Goal: Information Seeking & Learning: Check status

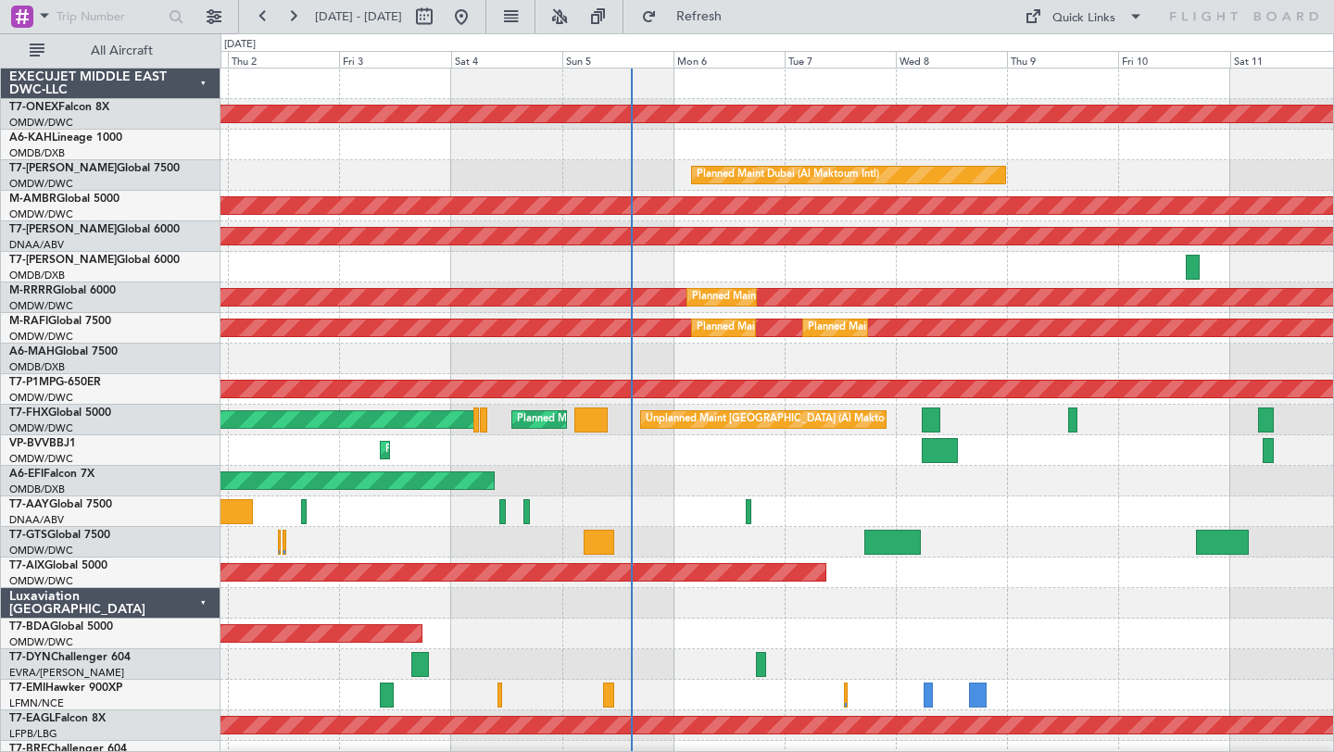
click at [895, 316] on div "Planned Maint Nurnberg Planned Maint [GEOGRAPHIC_DATA] (Al Bateen Executive) Pl…" at bounding box center [776, 649] width 1112 height 1161
click at [1006, 497] on div at bounding box center [776, 511] width 1112 height 31
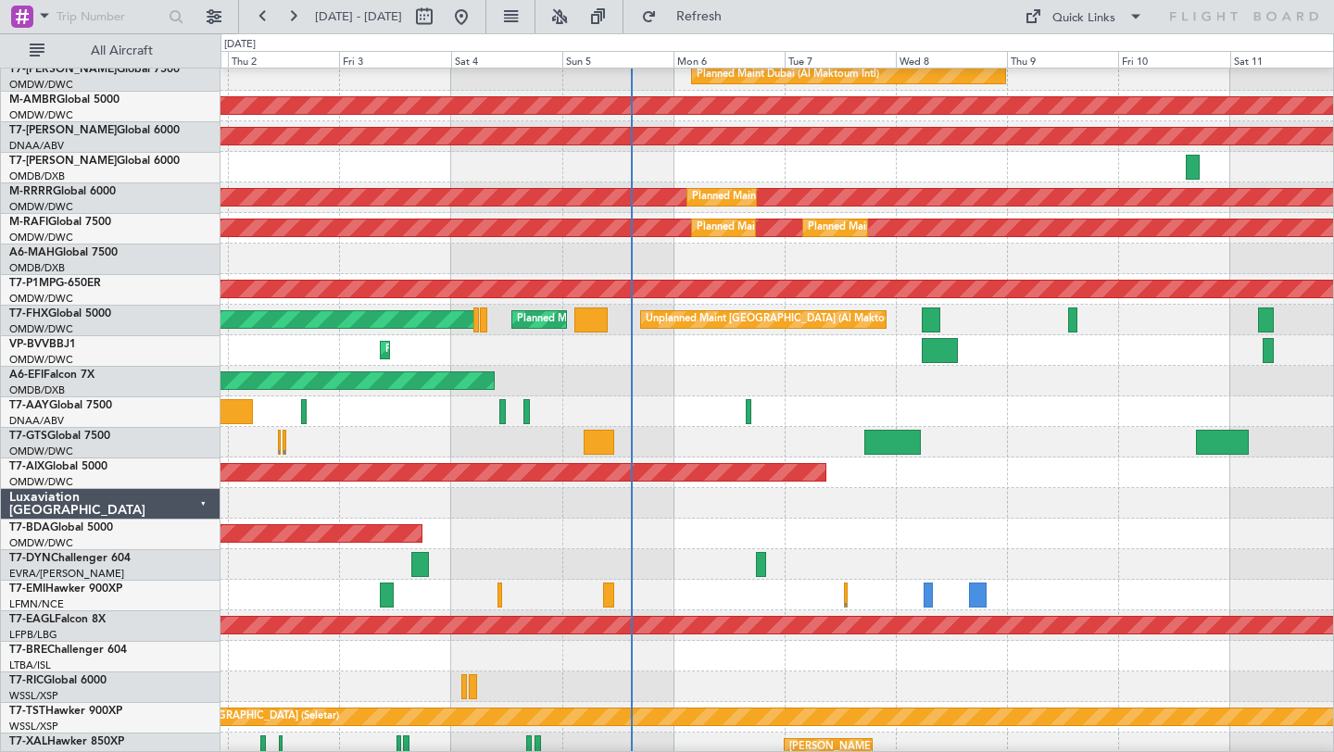
scroll to position [100, 0]
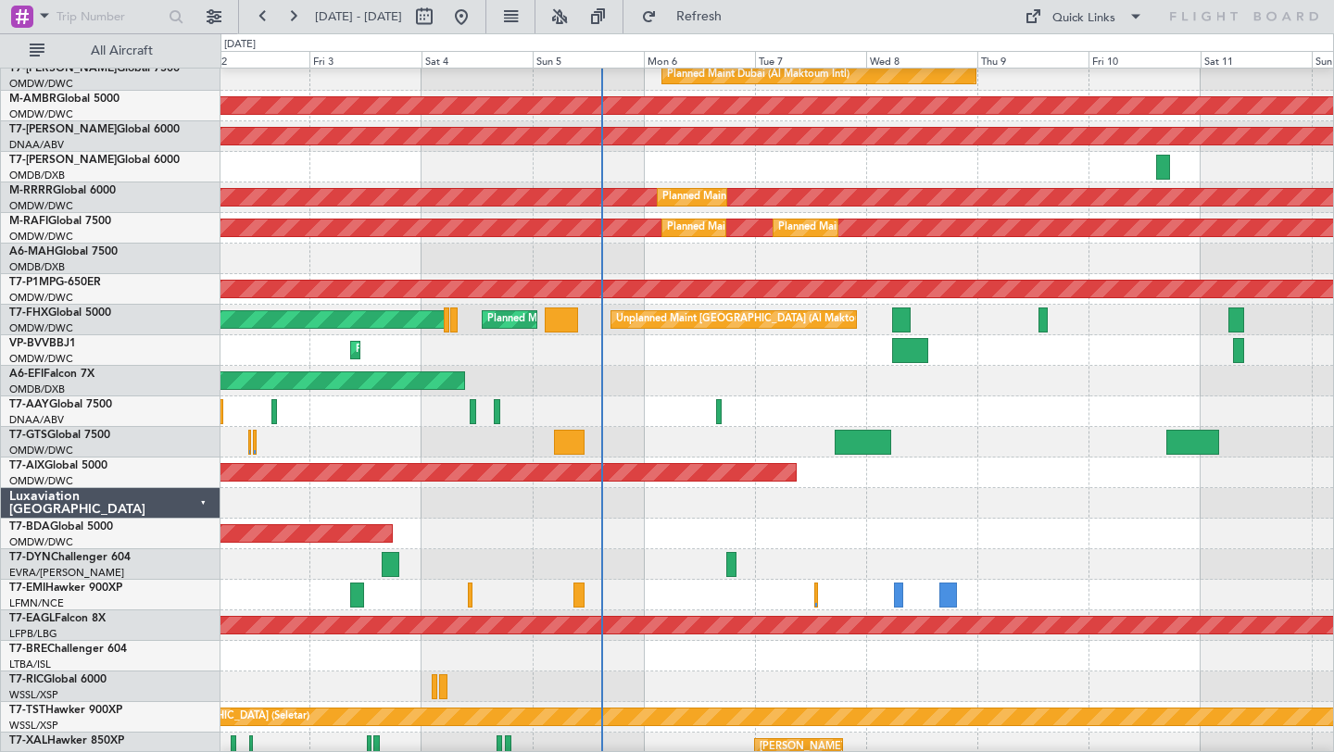
click at [971, 500] on div at bounding box center [776, 503] width 1112 height 31
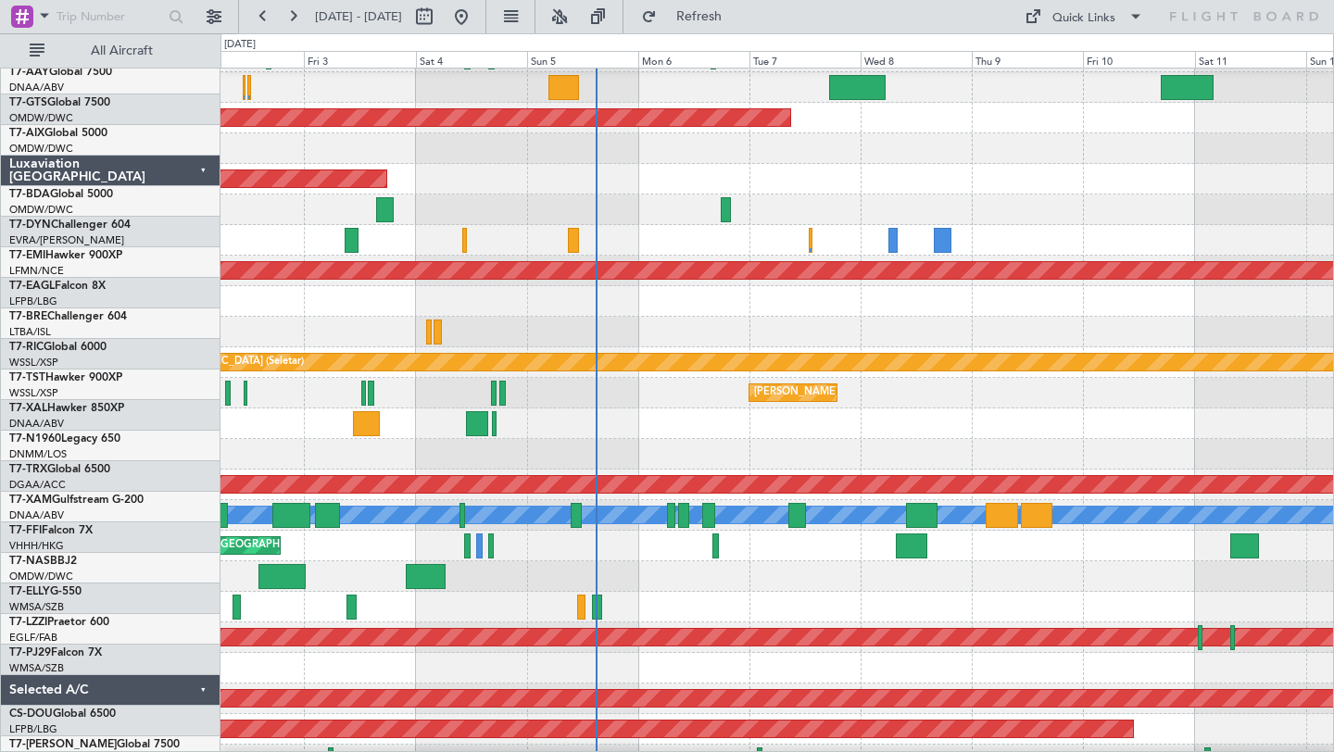
scroll to position [477, 0]
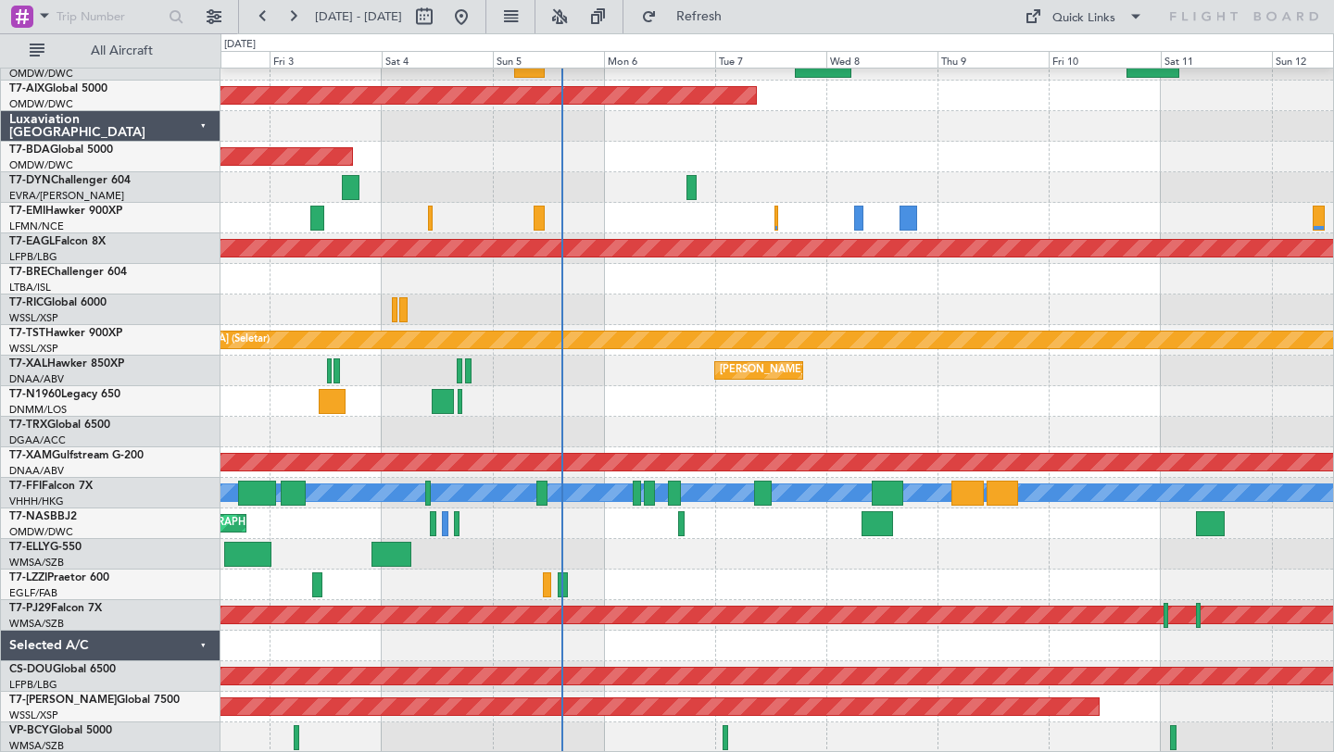
click at [810, 565] on div at bounding box center [776, 554] width 1112 height 31
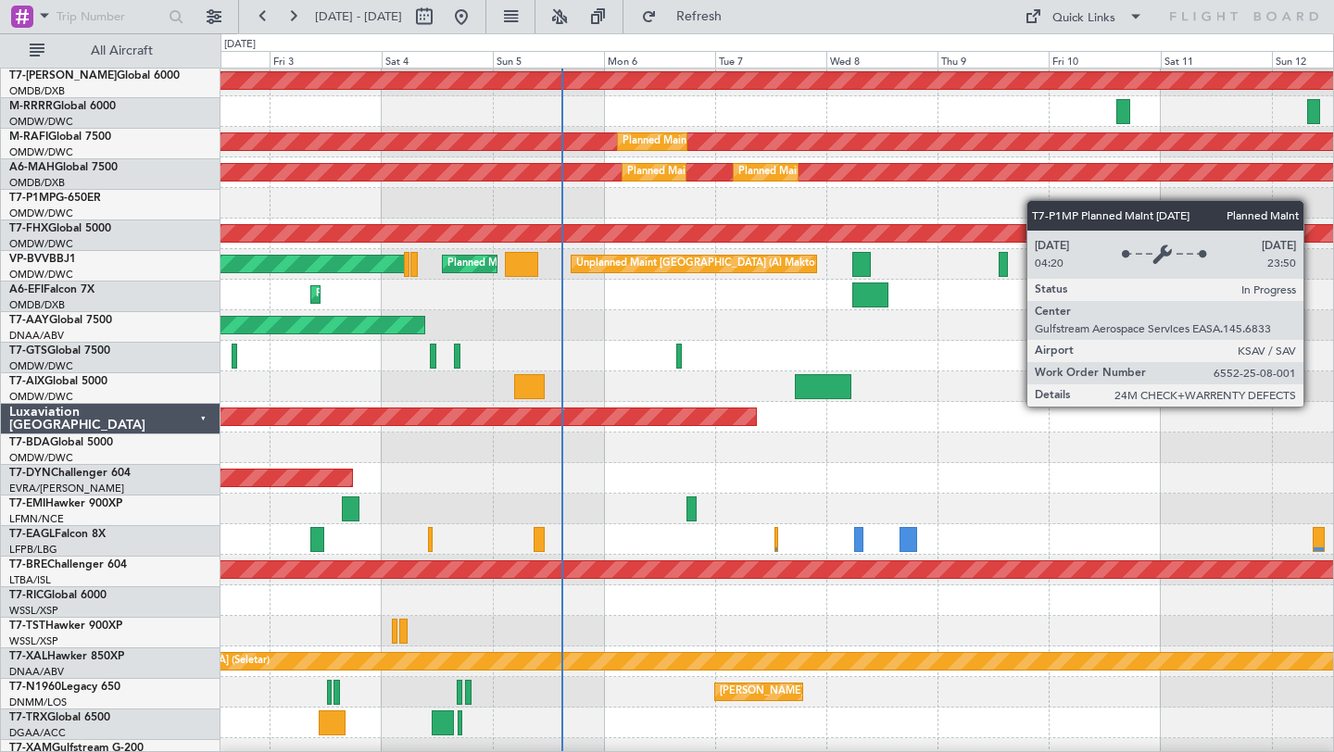
scroll to position [0, 0]
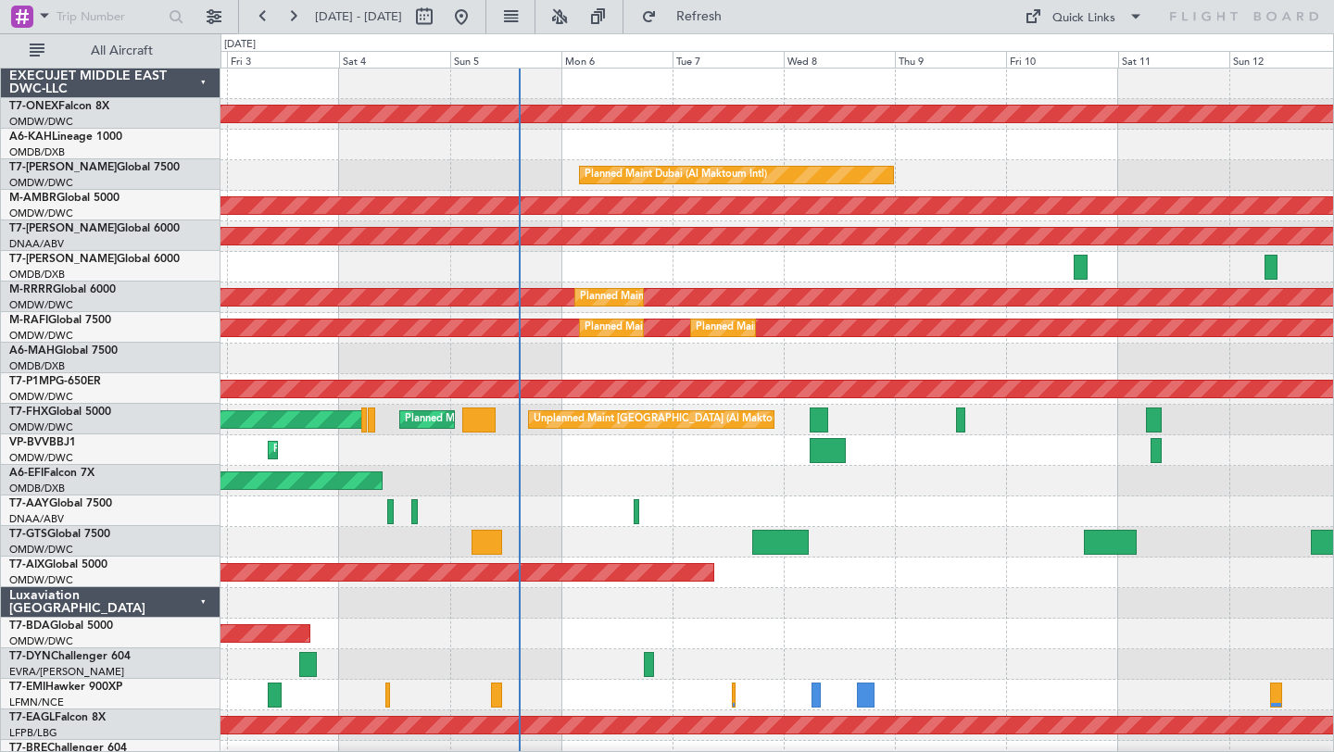
click at [1082, 356] on div "Planned Maint [GEOGRAPHIC_DATA] ([GEOGRAPHIC_DATA] Intl) Planned Maint [GEOGRAP…" at bounding box center [776, 359] width 1112 height 31
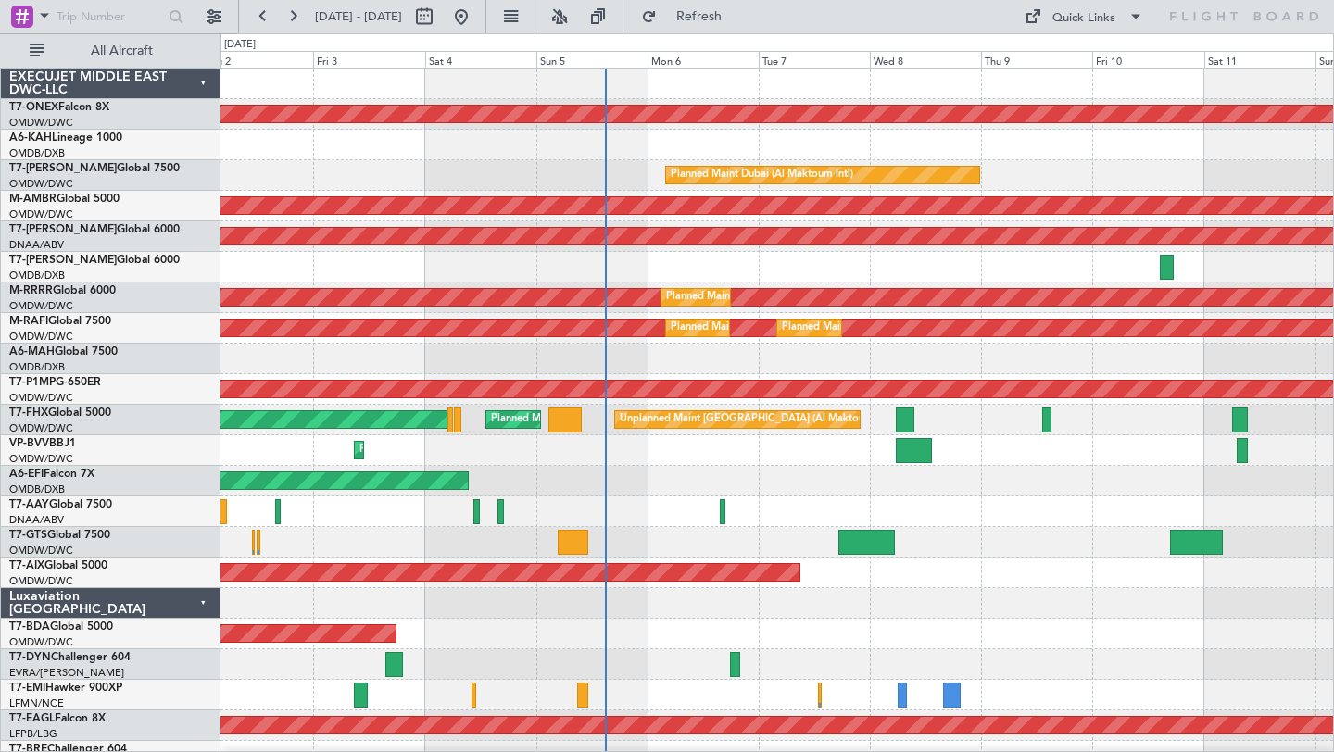
click at [713, 477] on div "AOG Maint [GEOGRAPHIC_DATA] (Dubai Intl)" at bounding box center [776, 481] width 1112 height 31
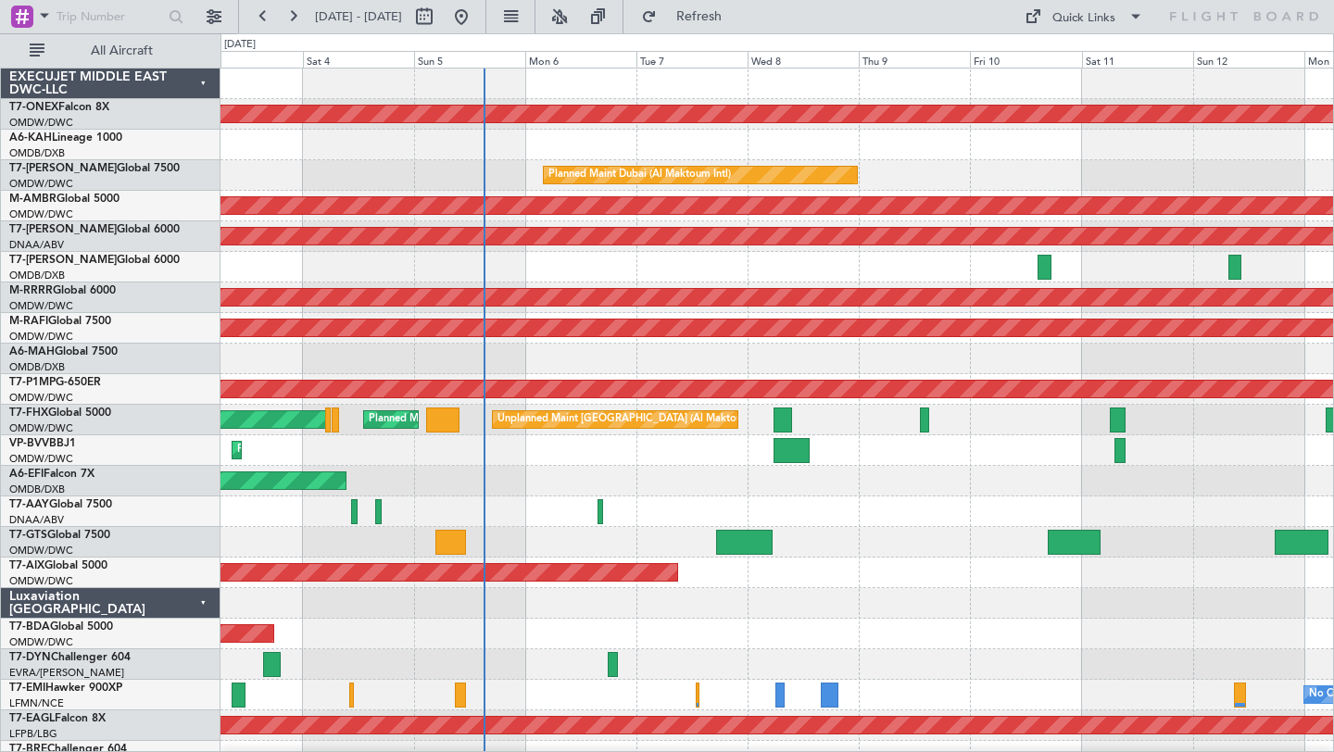
click at [1007, 186] on div "Planned Maint Dubai (Al Maktoum Intl)" at bounding box center [776, 175] width 1112 height 31
click at [265, 22] on button at bounding box center [263, 17] width 30 height 30
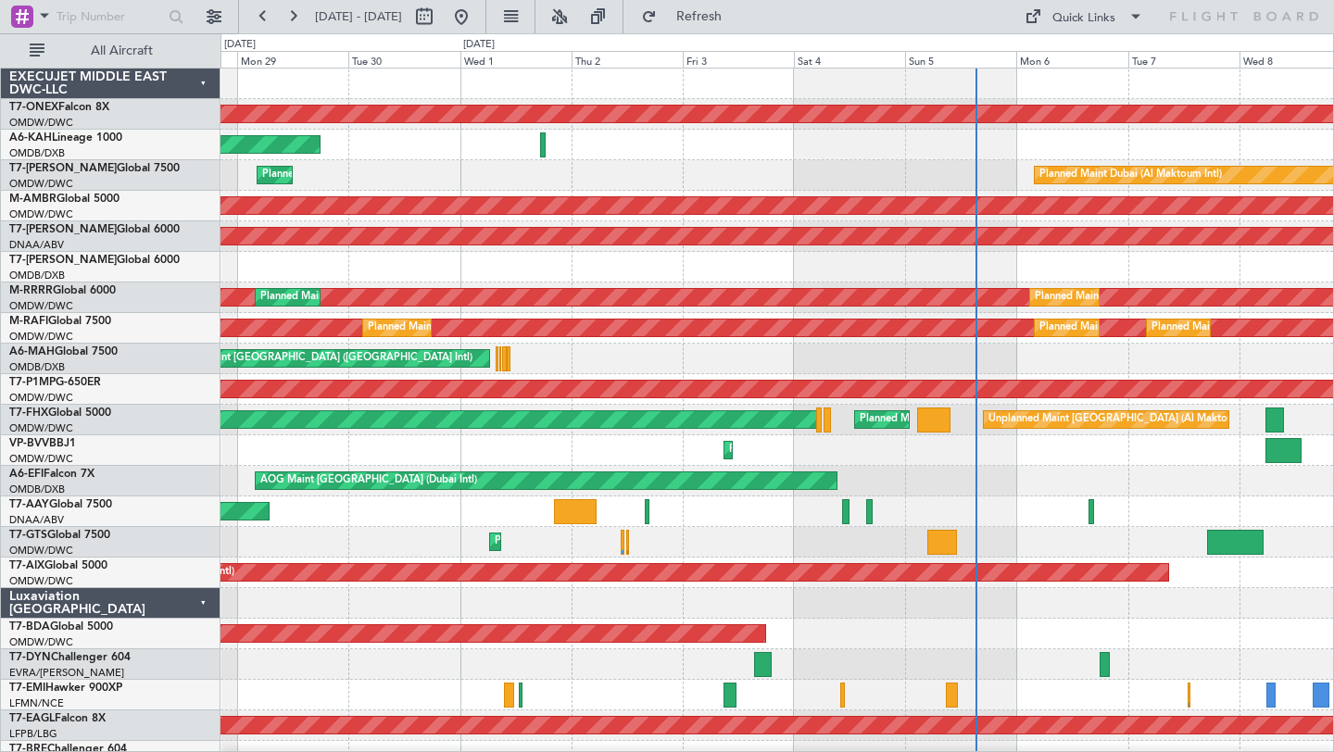
click at [857, 360] on div "Planned Maint [GEOGRAPHIC_DATA] ([GEOGRAPHIC_DATA] Intl) Planned Maint [GEOGRAP…" at bounding box center [776, 359] width 1112 height 31
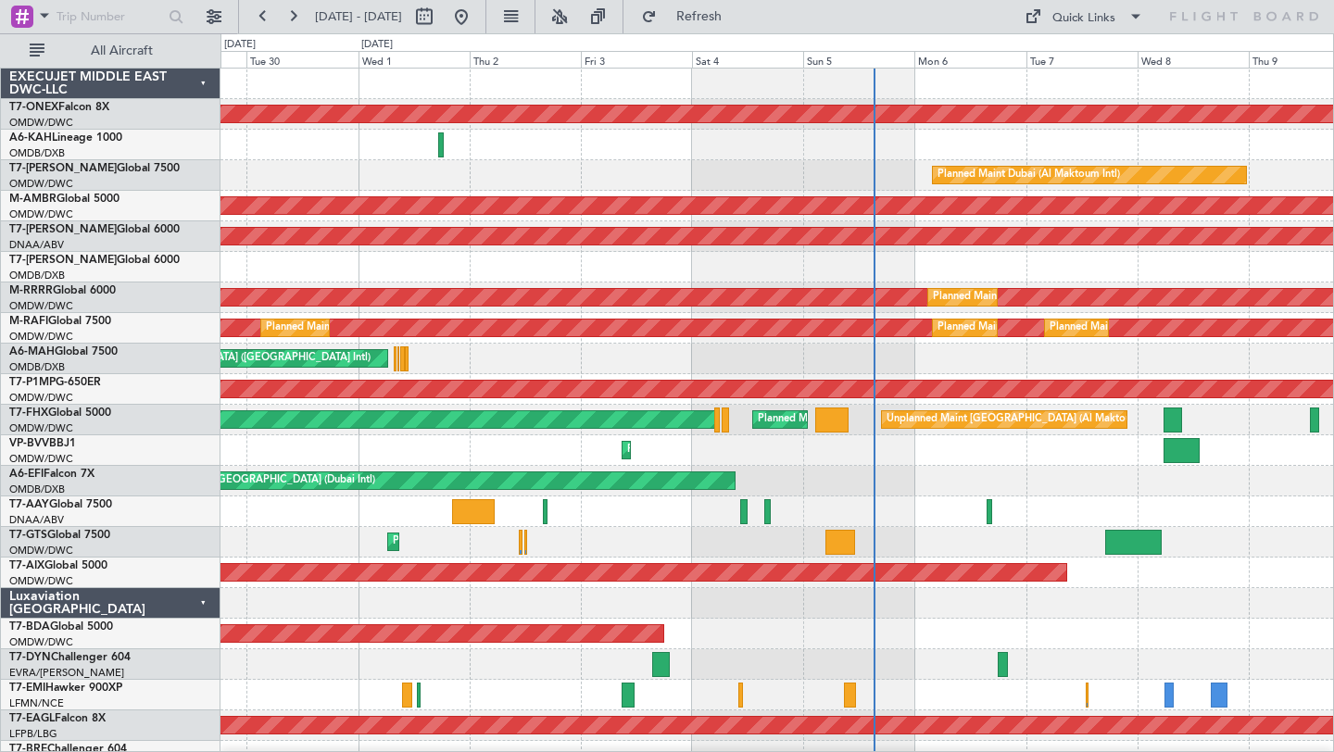
click at [1084, 503] on div "Planned Maint Nurnberg Planned Maint [GEOGRAPHIC_DATA] (Al Bateen Executive) Pl…" at bounding box center [776, 649] width 1112 height 1161
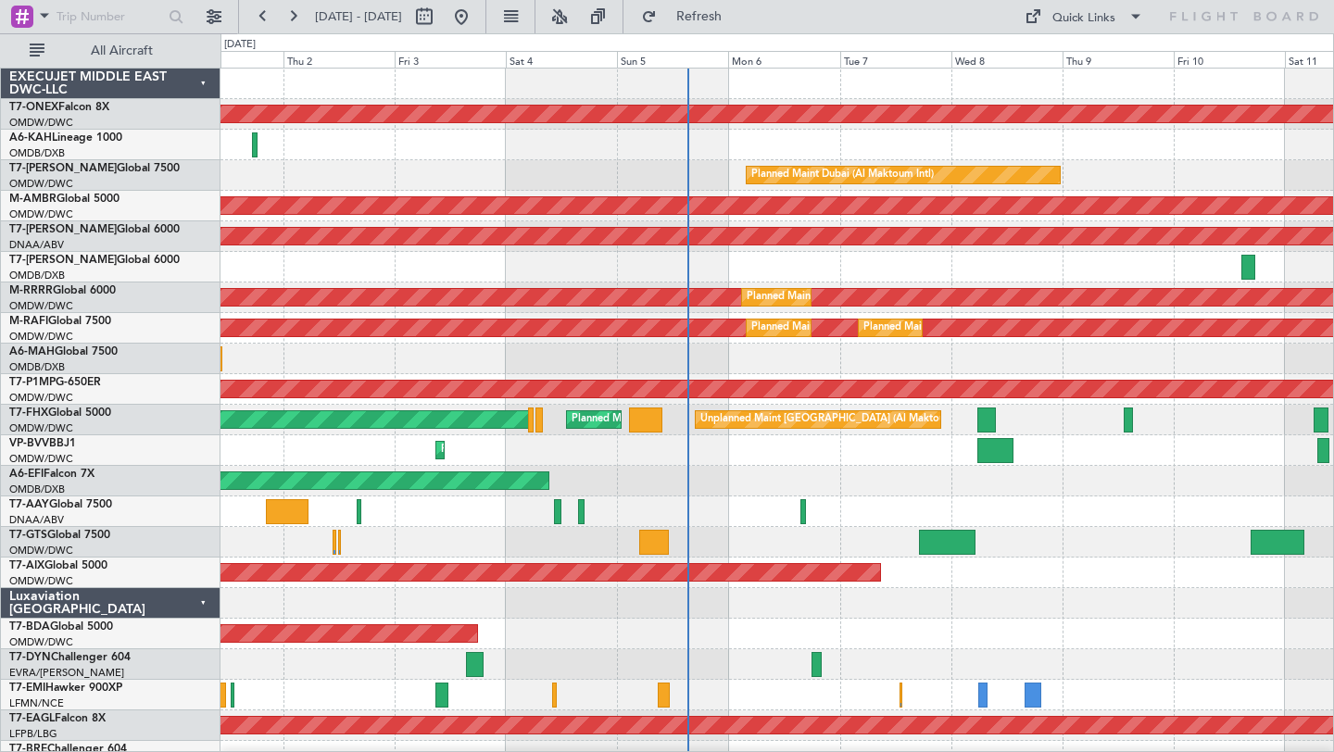
click at [1107, 571] on div "Planned Maint Nurnberg Planned Maint [GEOGRAPHIC_DATA] (Al Bateen Executive) Pl…" at bounding box center [776, 649] width 1112 height 1161
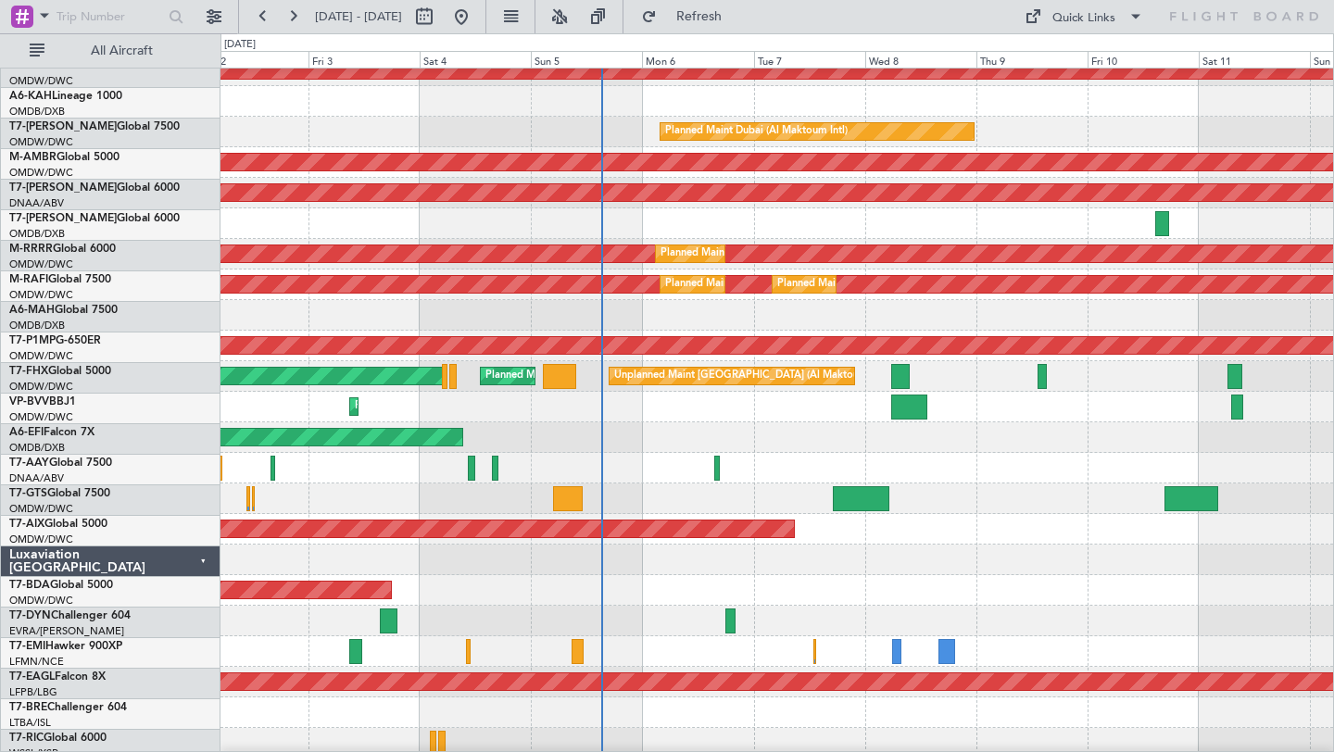
scroll to position [41, 0]
click at [948, 520] on div "Planned Maint Dubai (Al Maktoum Intl)" at bounding box center [776, 529] width 1112 height 31
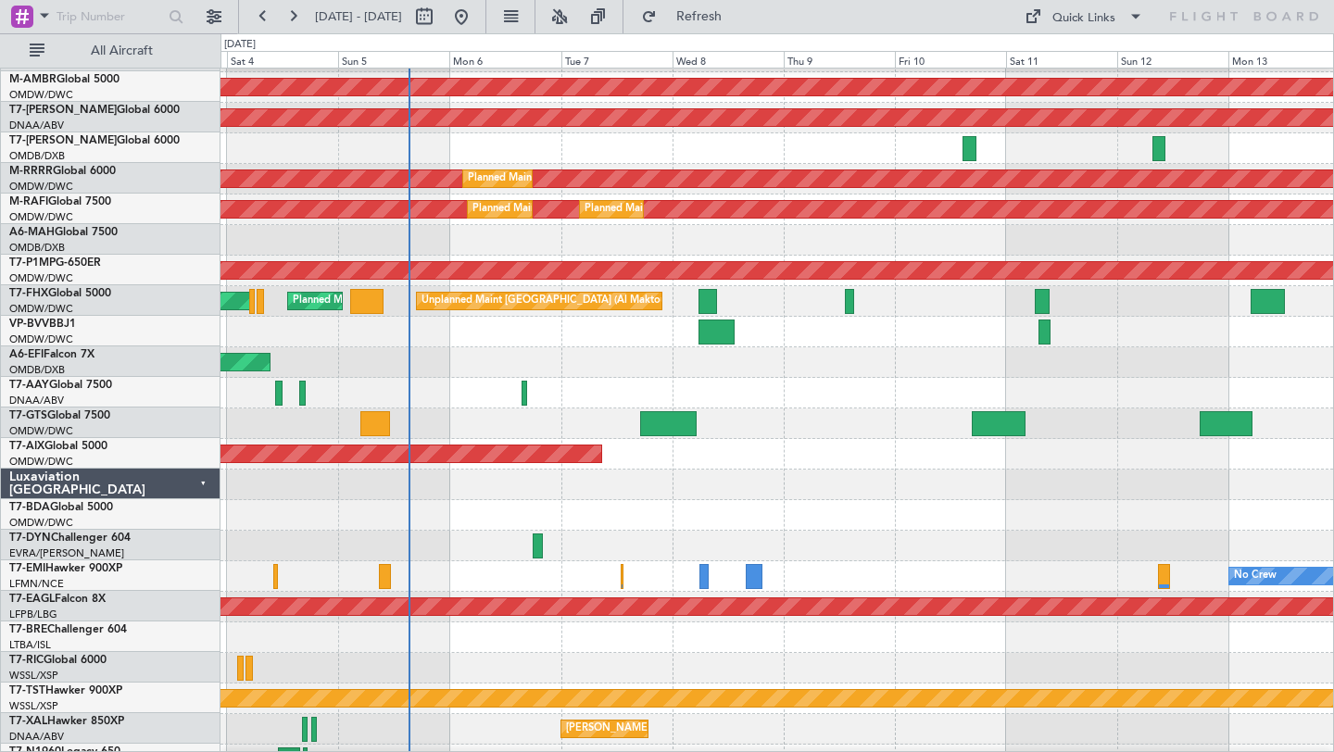
scroll to position [119, 0]
click at [937, 500] on div "AOG Maint Dubai (Al Maktoum Intl)" at bounding box center [776, 515] width 1112 height 31
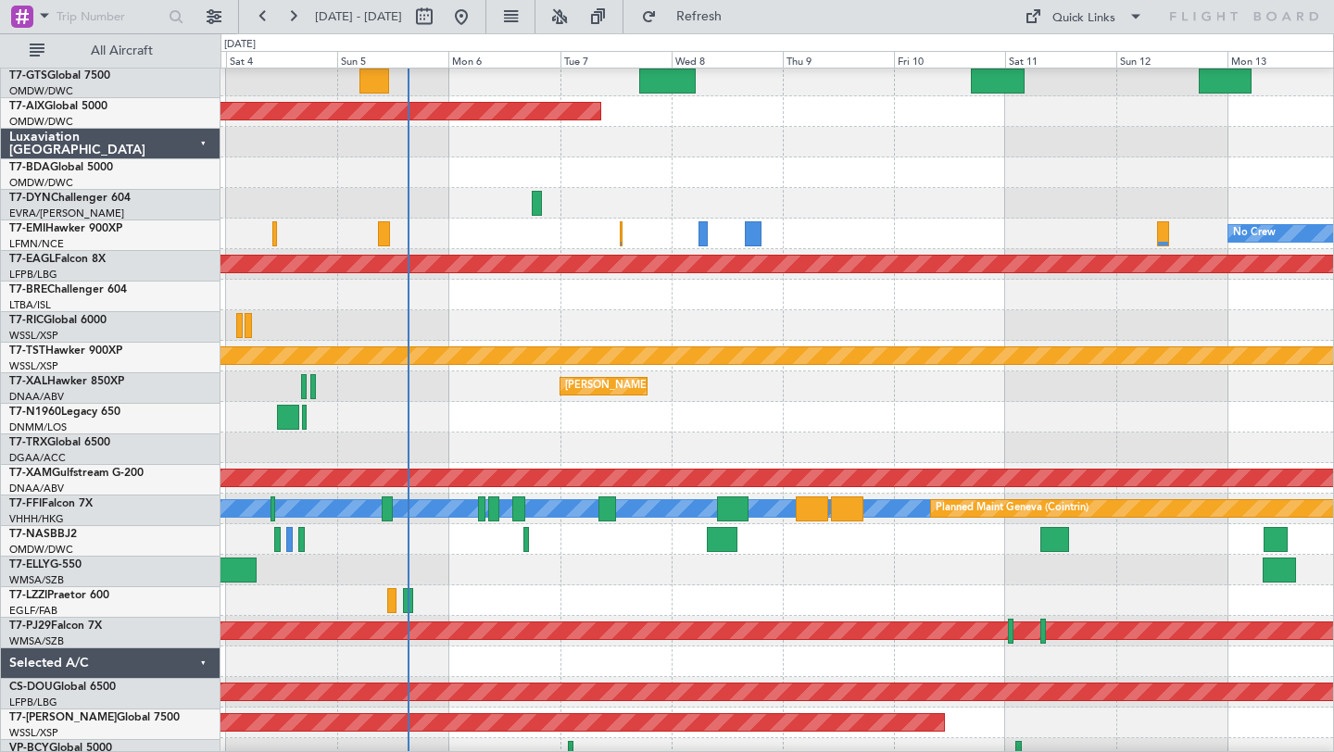
scroll to position [477, 0]
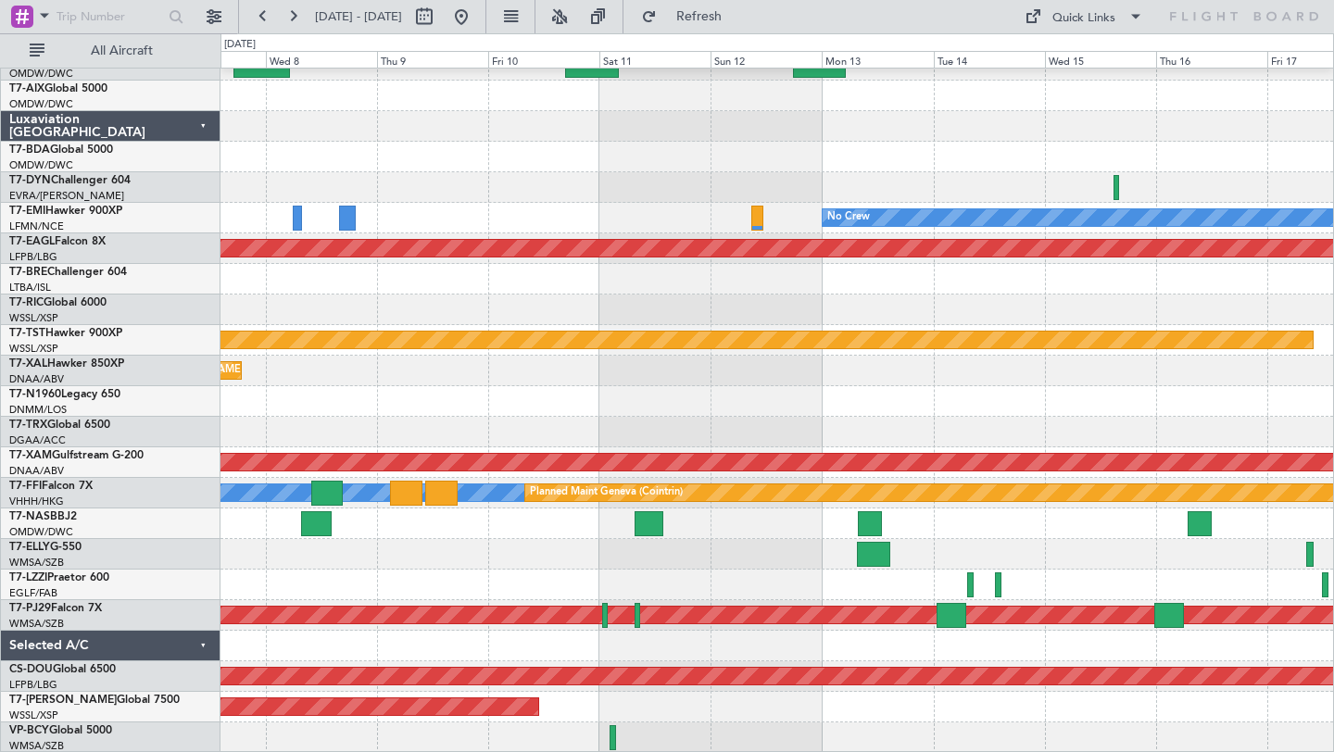
click at [655, 565] on div at bounding box center [776, 554] width 1112 height 31
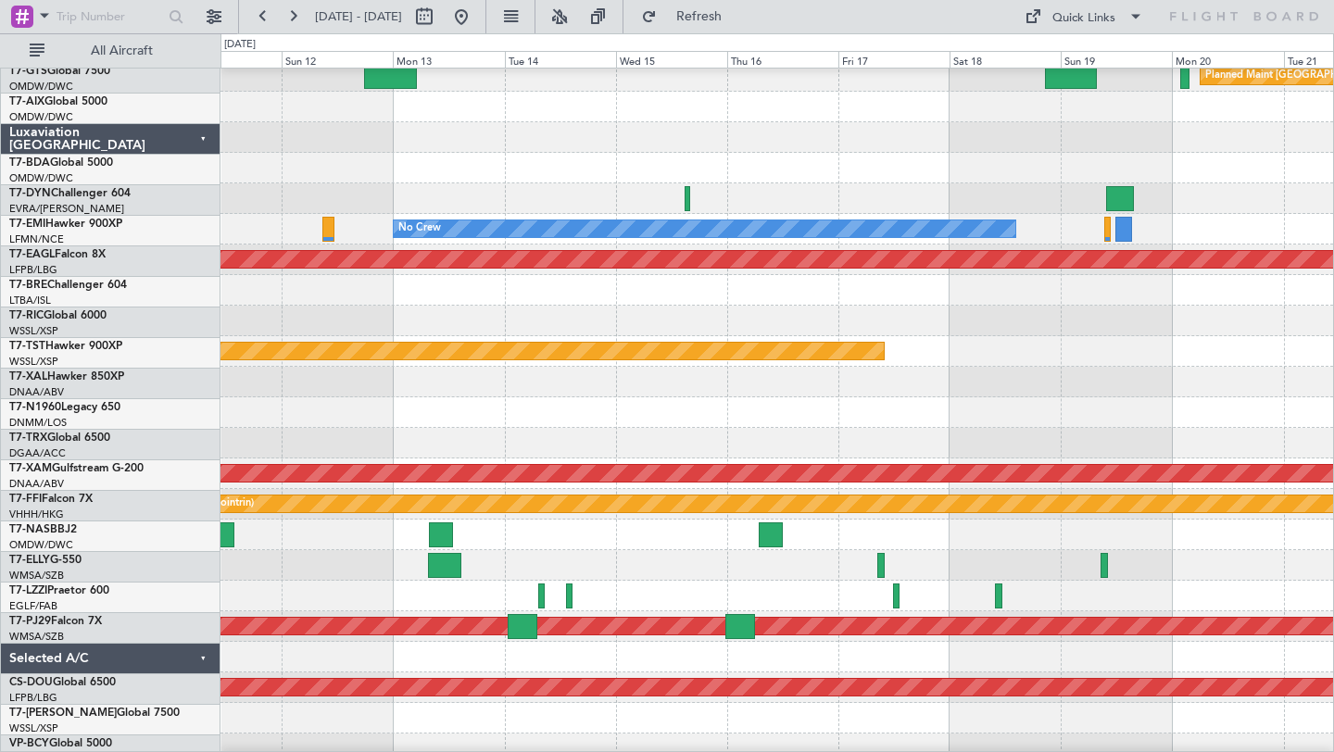
scroll to position [462, 0]
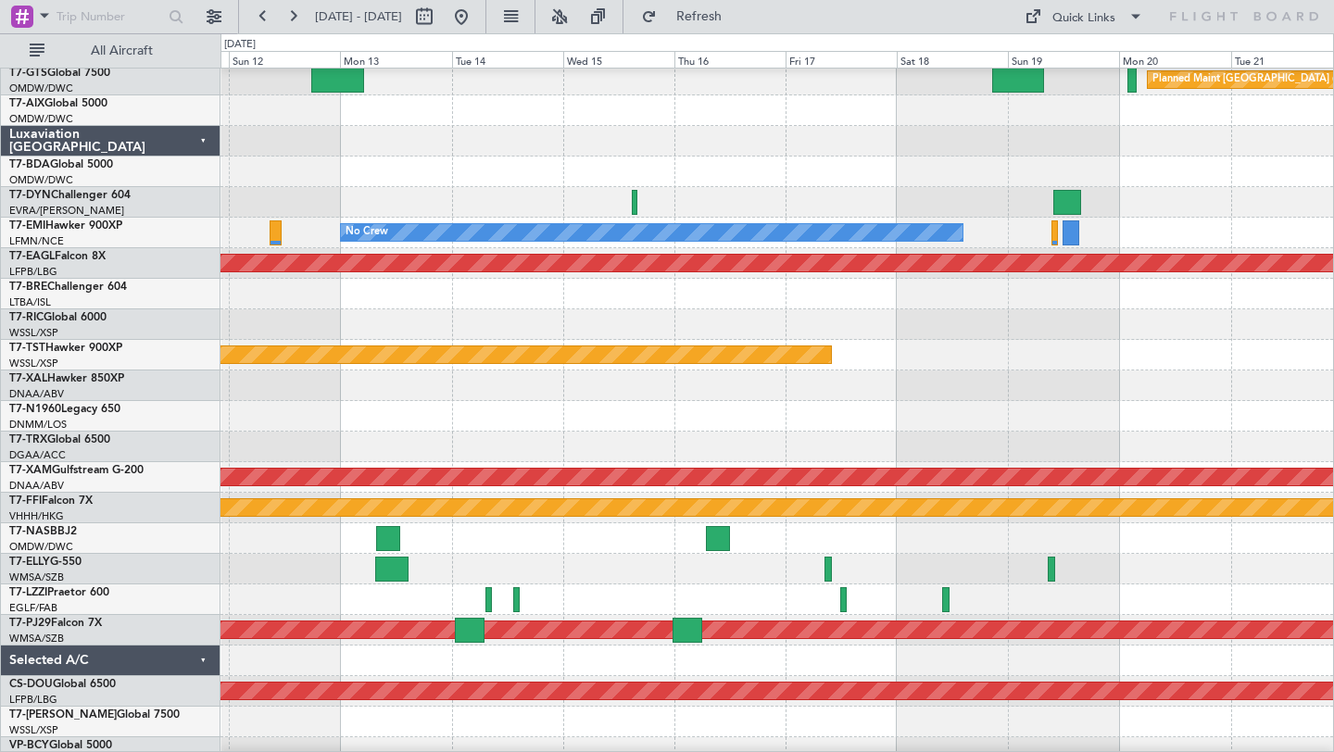
click at [665, 572] on div at bounding box center [776, 569] width 1112 height 31
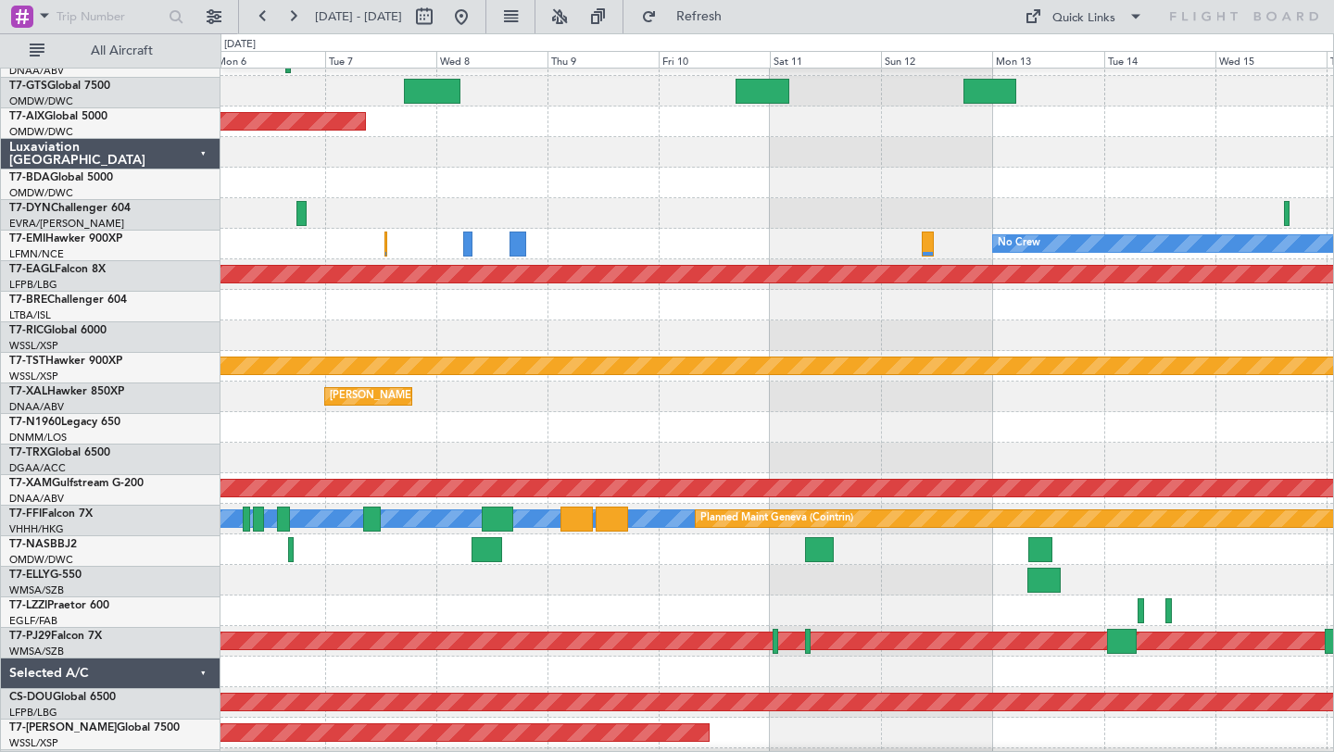
click at [1169, 561] on div at bounding box center [776, 549] width 1112 height 31
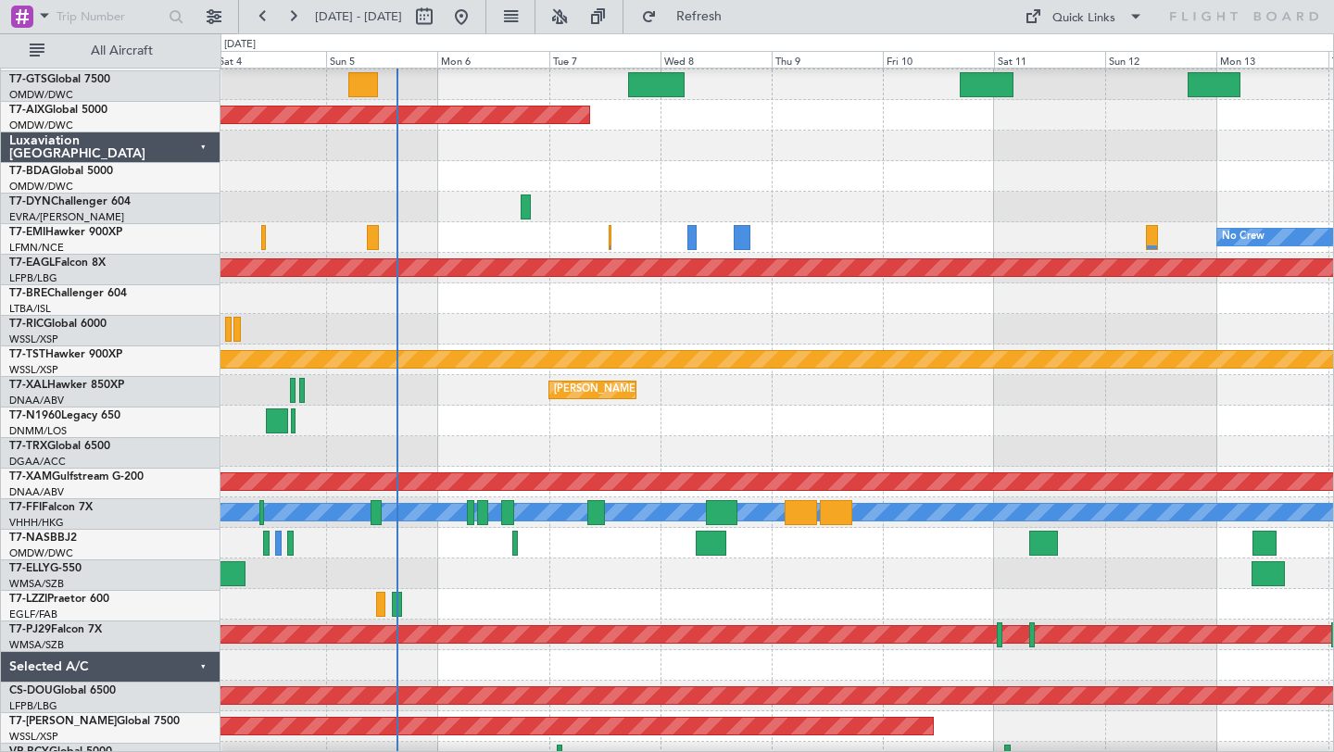
scroll to position [477, 0]
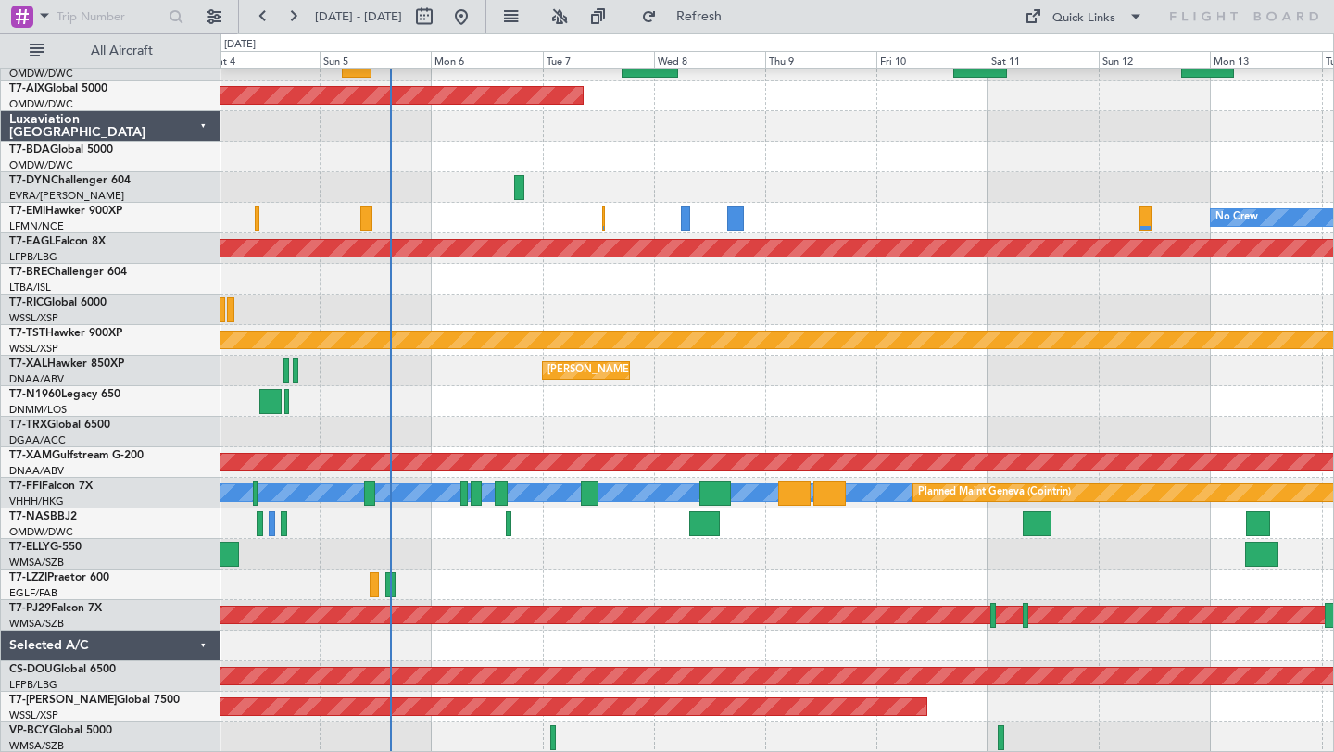
click at [688, 556] on div at bounding box center [776, 554] width 1112 height 31
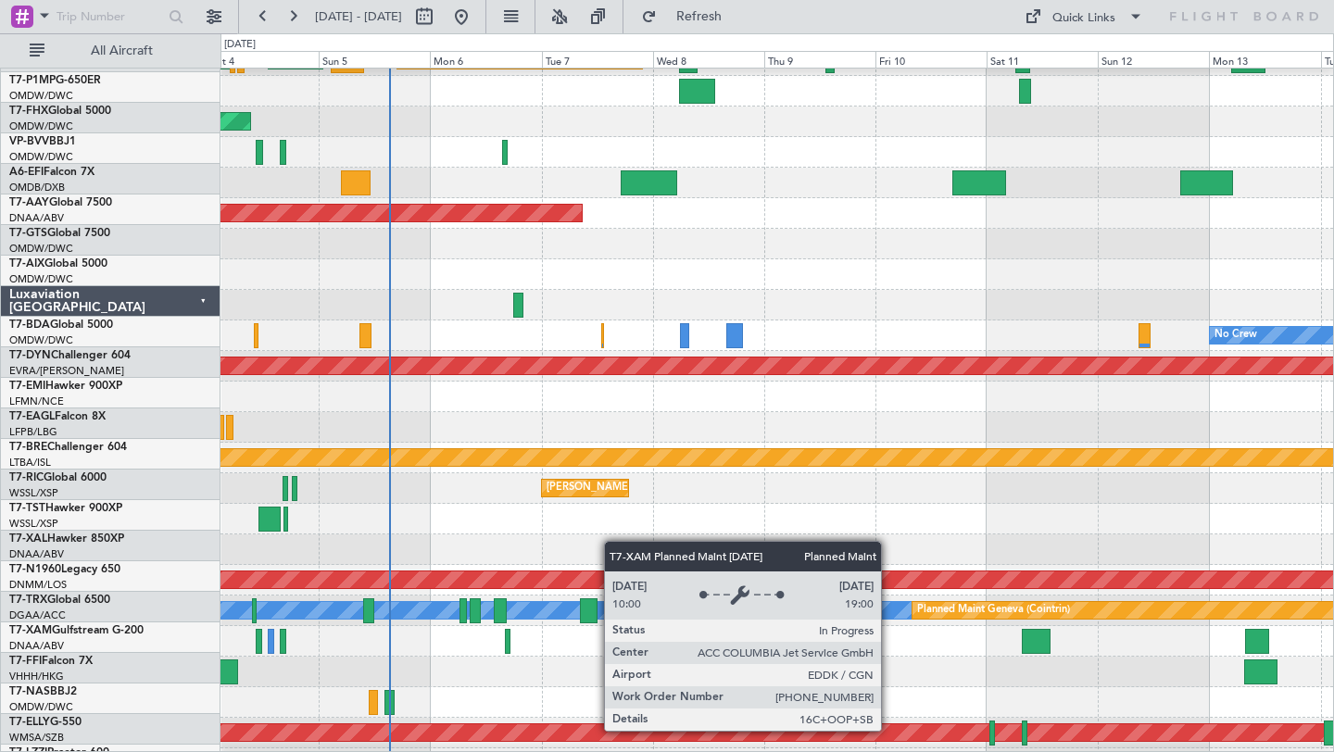
scroll to position [0, 0]
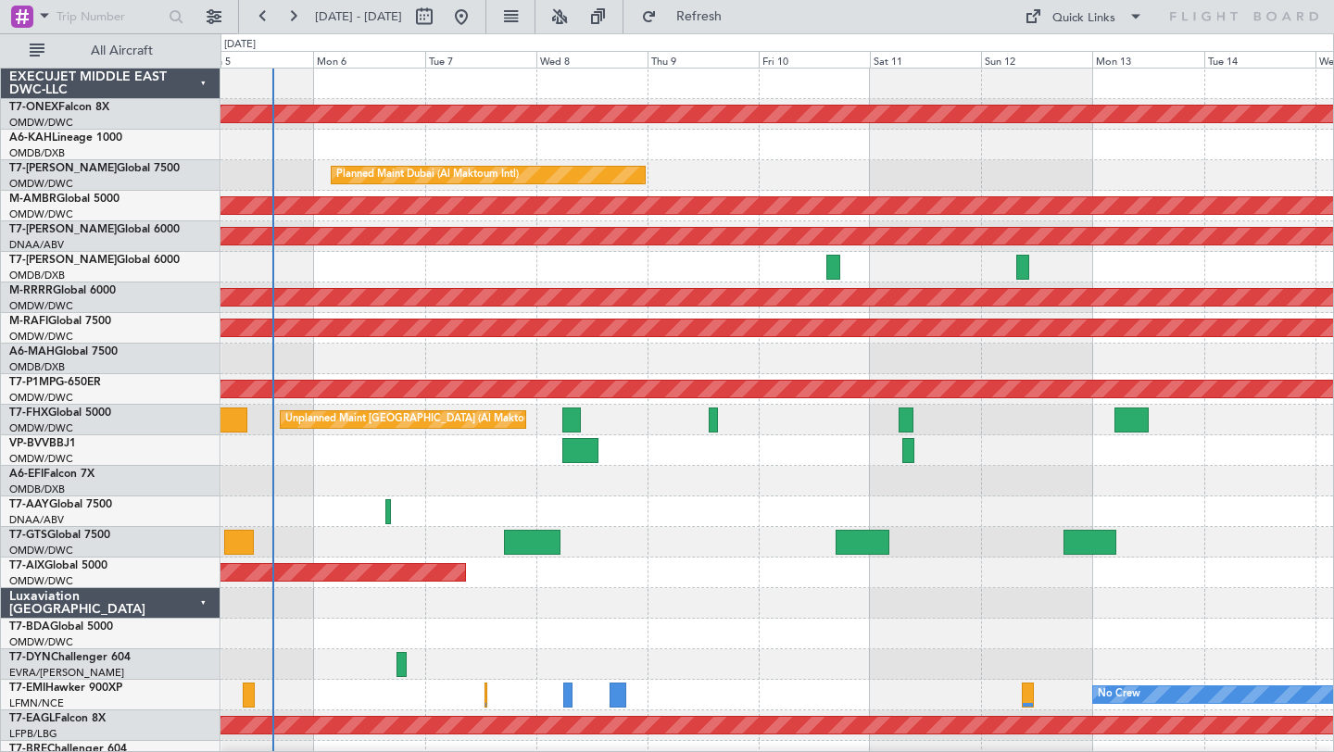
click at [766, 568] on div "Planned Maint Dubai (Al Maktoum Intl)" at bounding box center [776, 573] width 1112 height 31
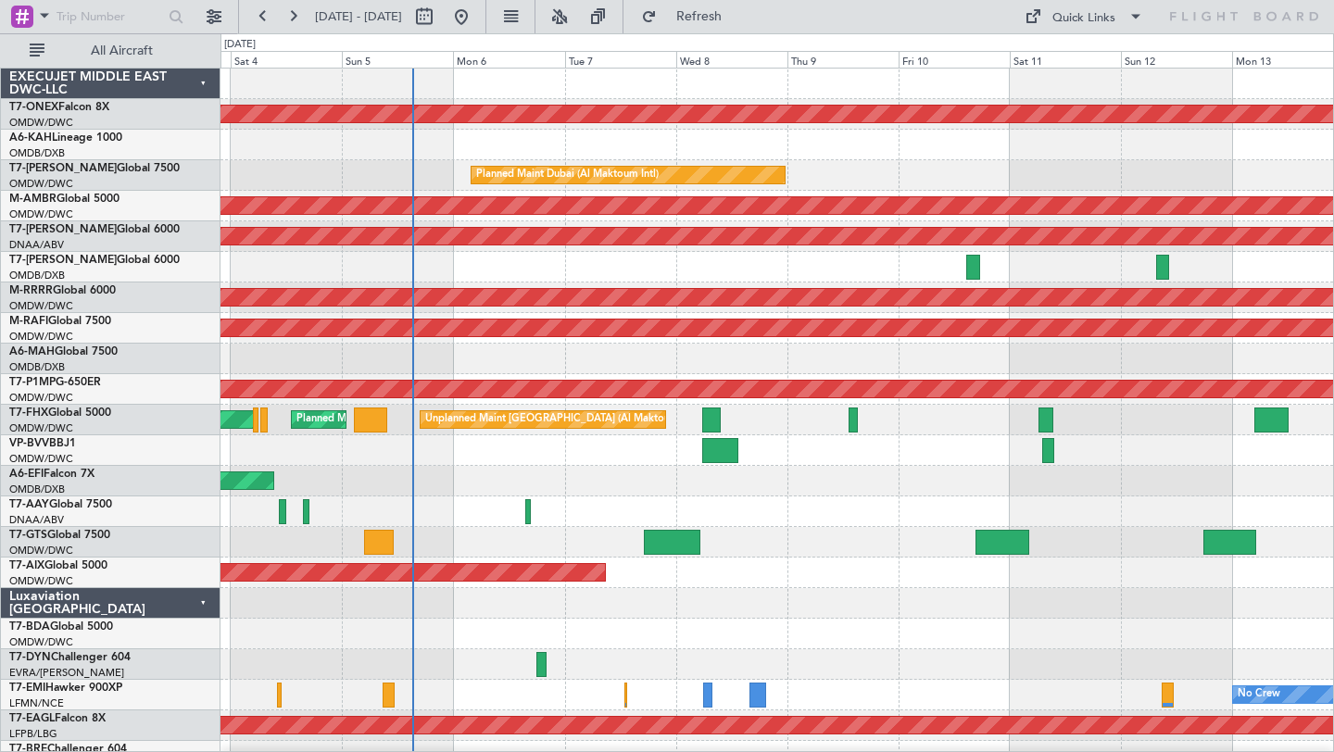
click at [610, 499] on div at bounding box center [776, 511] width 1112 height 31
click at [833, 616] on div at bounding box center [776, 603] width 1112 height 31
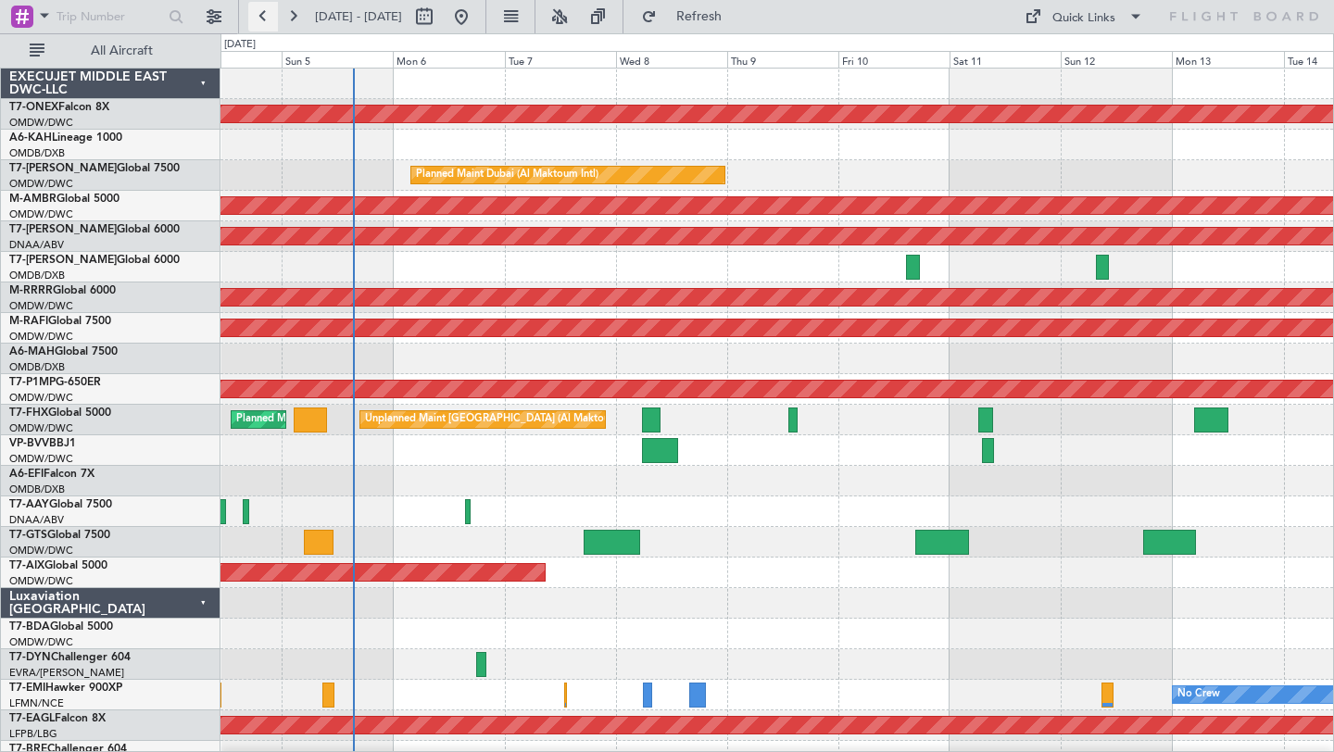
click at [261, 19] on button at bounding box center [263, 17] width 30 height 30
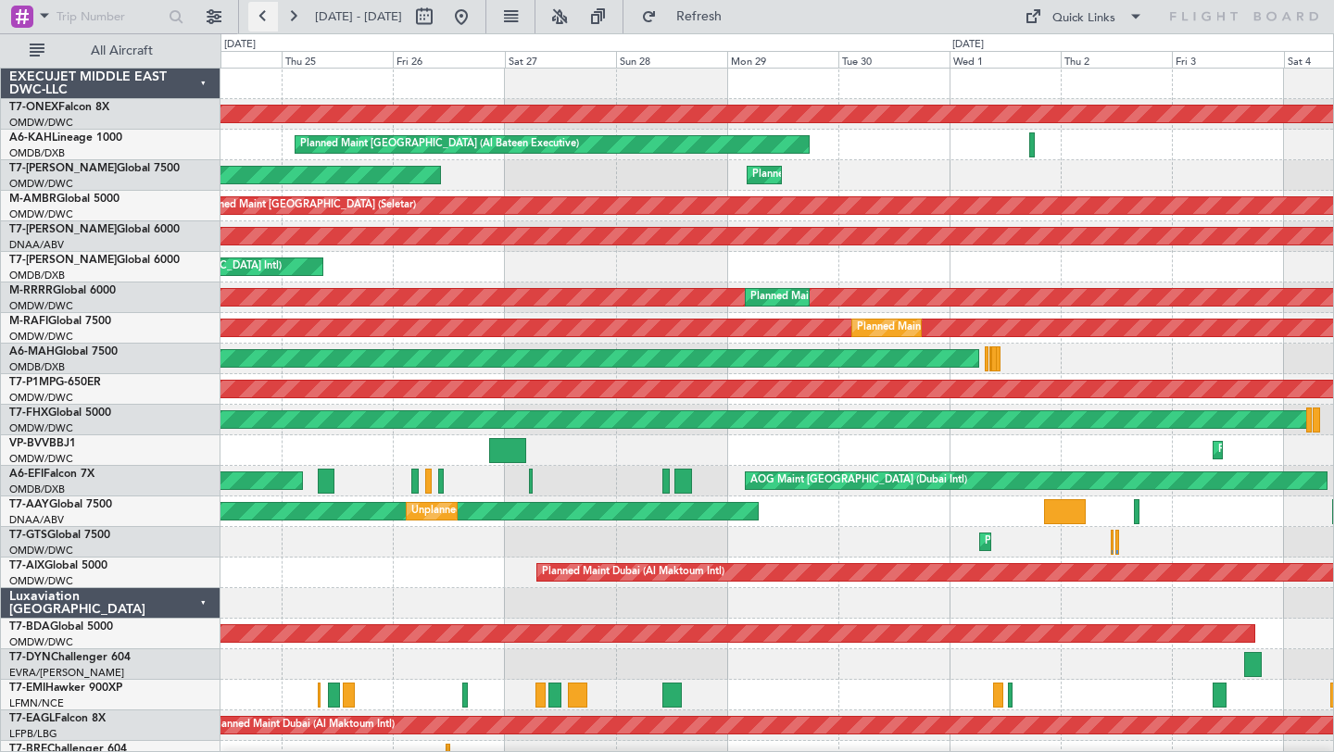
click at [265, 19] on button at bounding box center [263, 17] width 30 height 30
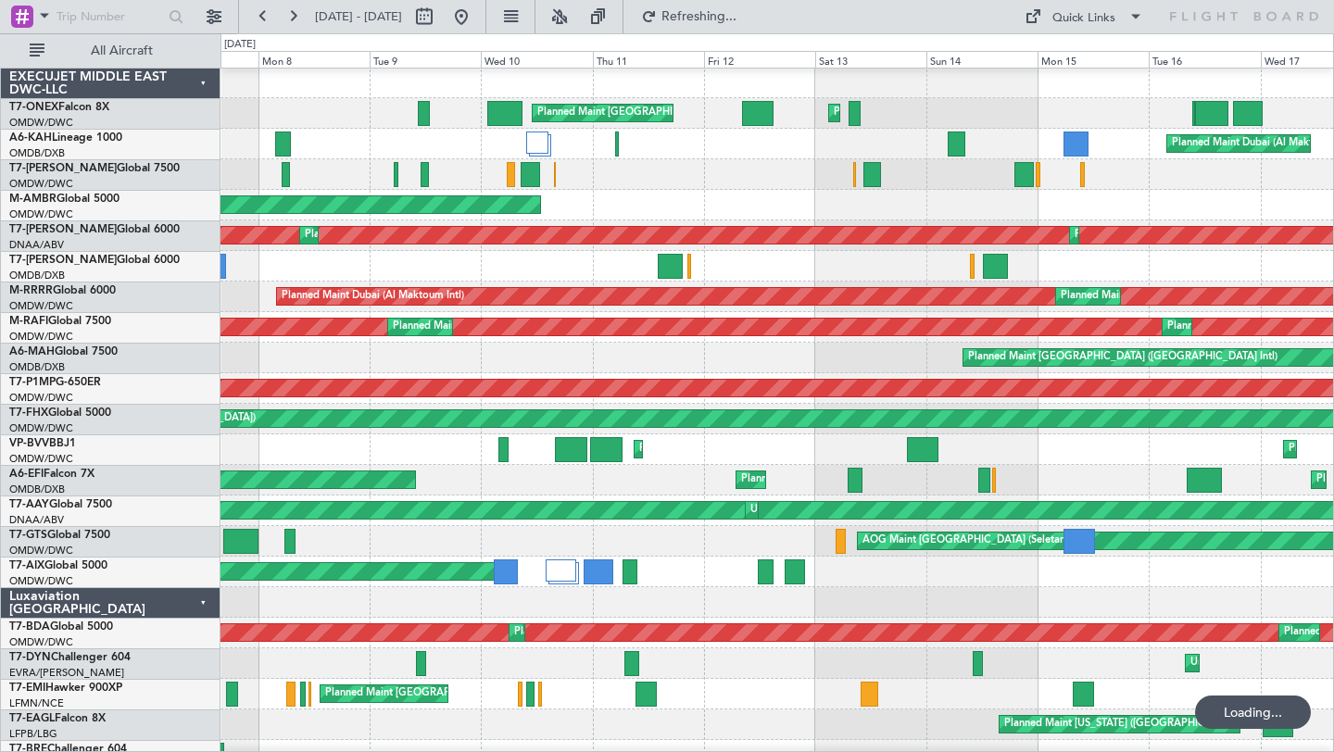
scroll to position [1, 0]
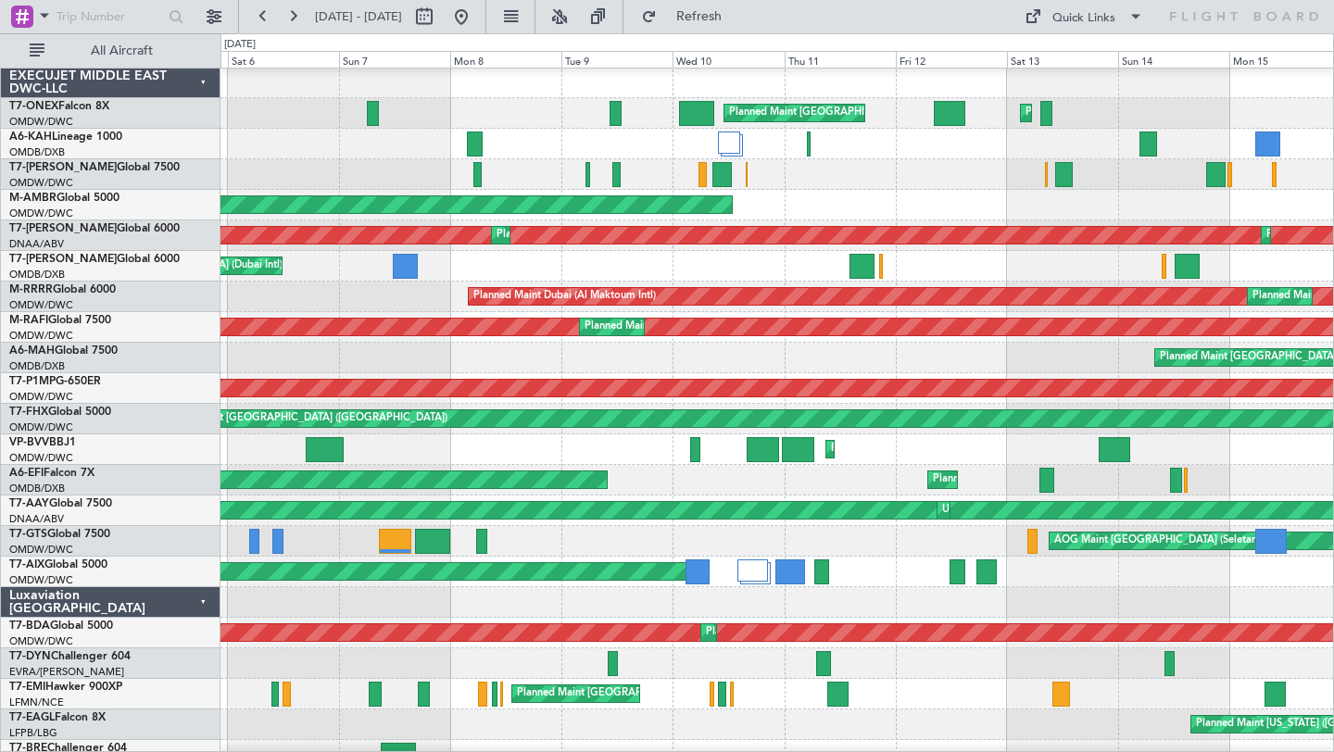
click at [683, 541] on div "AOG Maint [GEOGRAPHIC_DATA] (Seletar)" at bounding box center [776, 541] width 1112 height 31
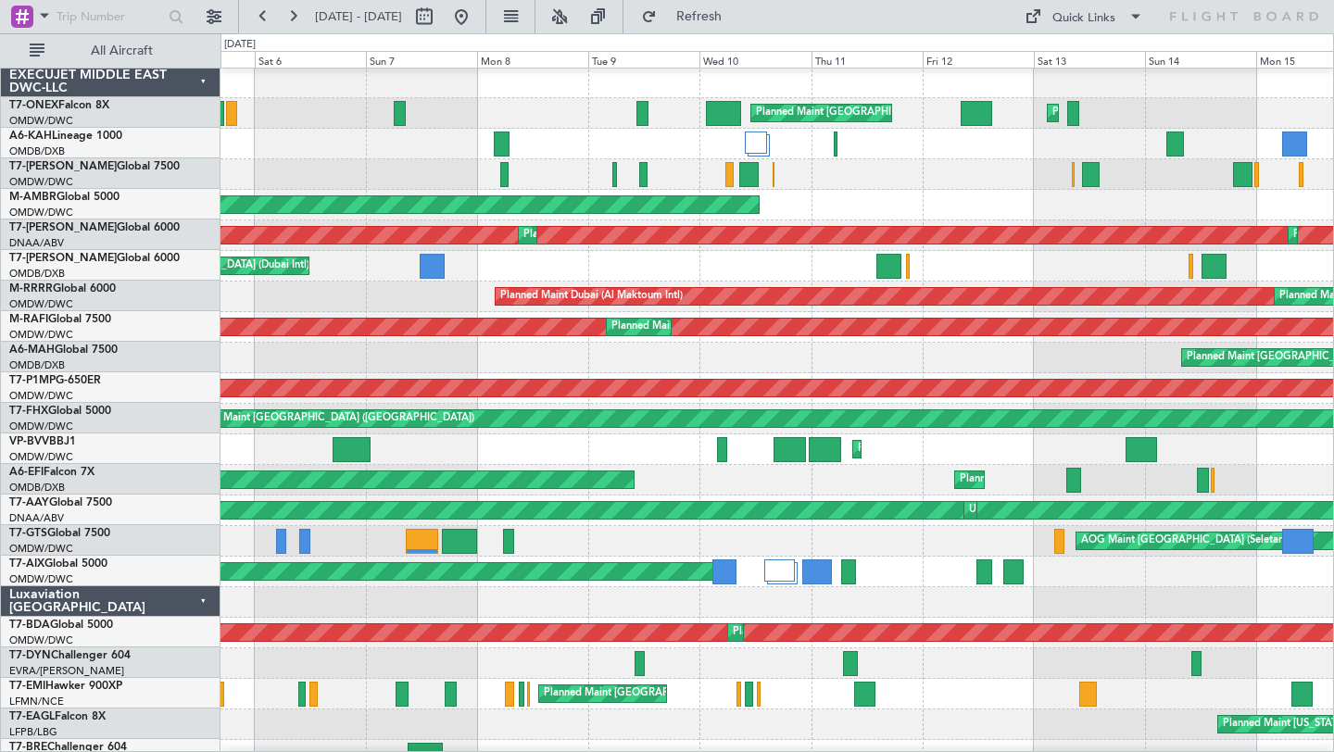
scroll to position [0, 0]
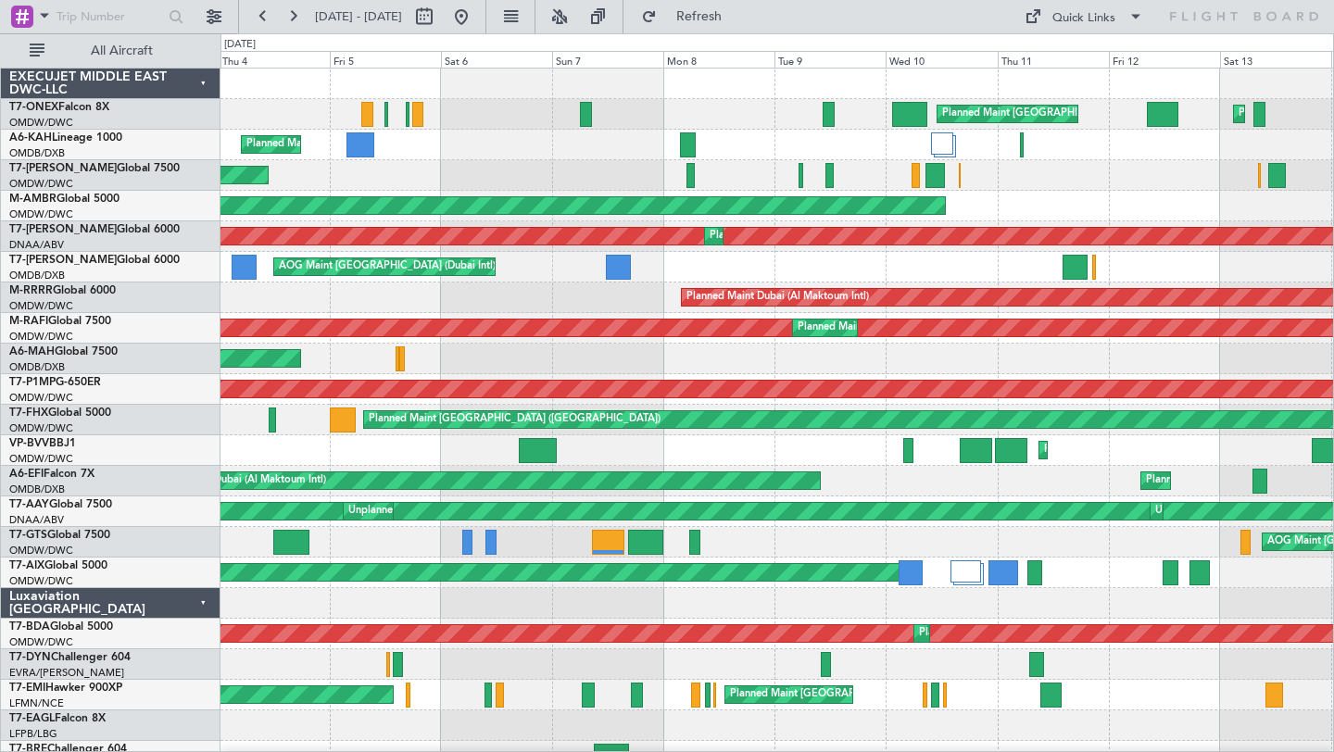
click at [570, 553] on div "AOG Maint [GEOGRAPHIC_DATA] (Seletar)" at bounding box center [776, 542] width 1112 height 31
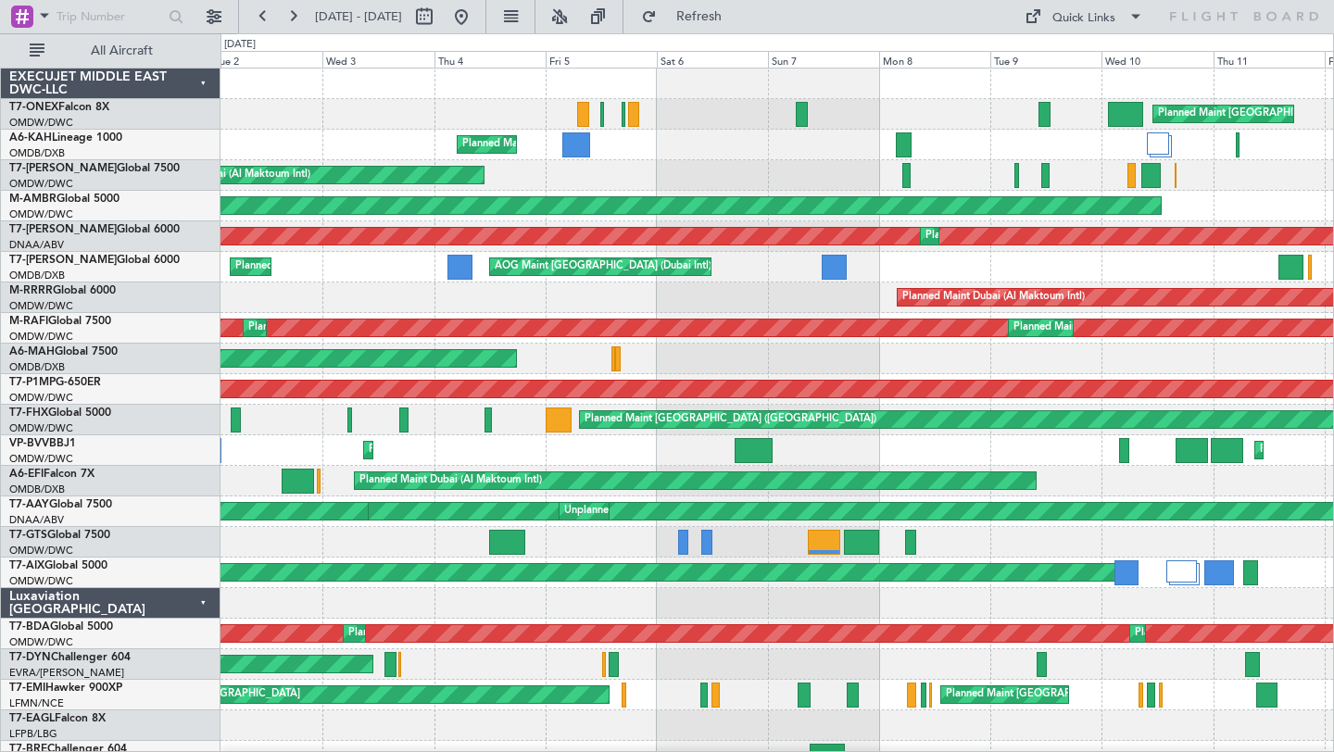
click at [601, 561] on div "Planned Maint [GEOGRAPHIC_DATA] ([GEOGRAPHIC_DATA]) Planned Maint [GEOGRAPHIC_D…" at bounding box center [776, 649] width 1112 height 1161
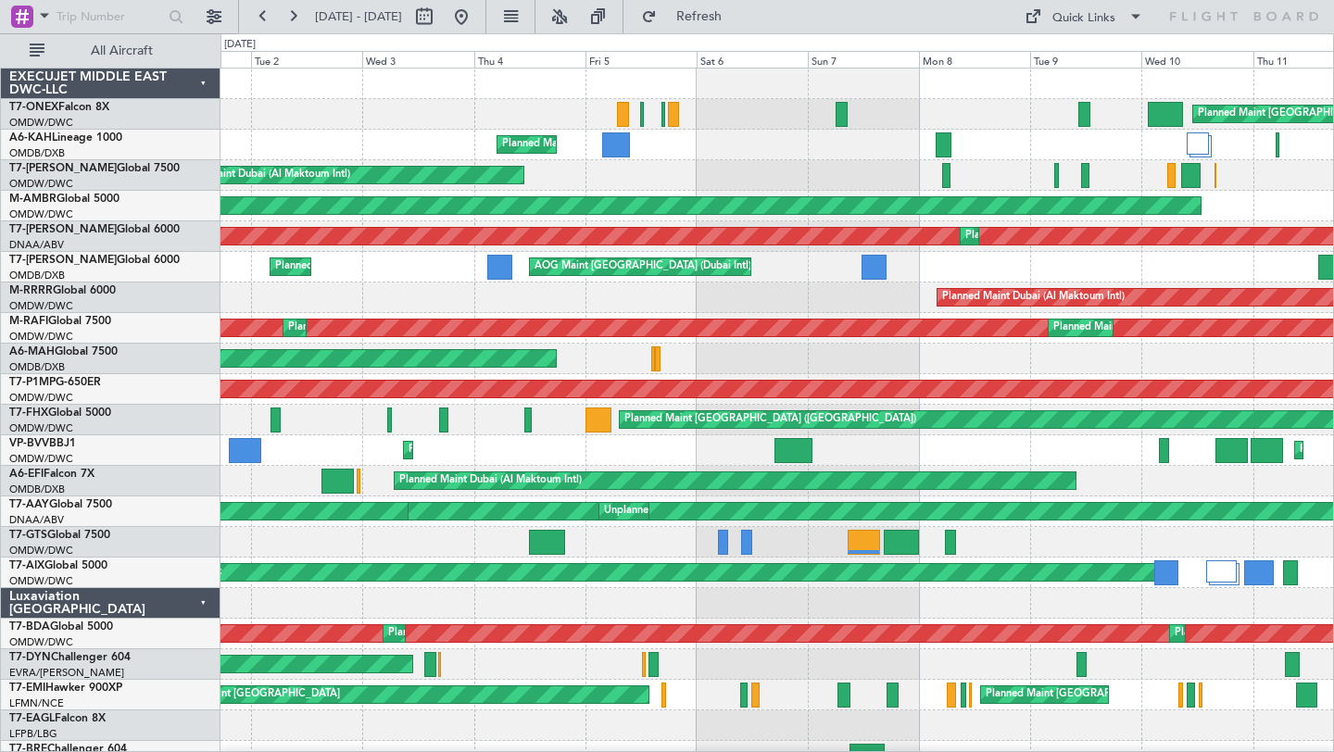
click at [434, 536] on div "AOG Maint [GEOGRAPHIC_DATA] (Seletar)" at bounding box center [776, 542] width 1112 height 31
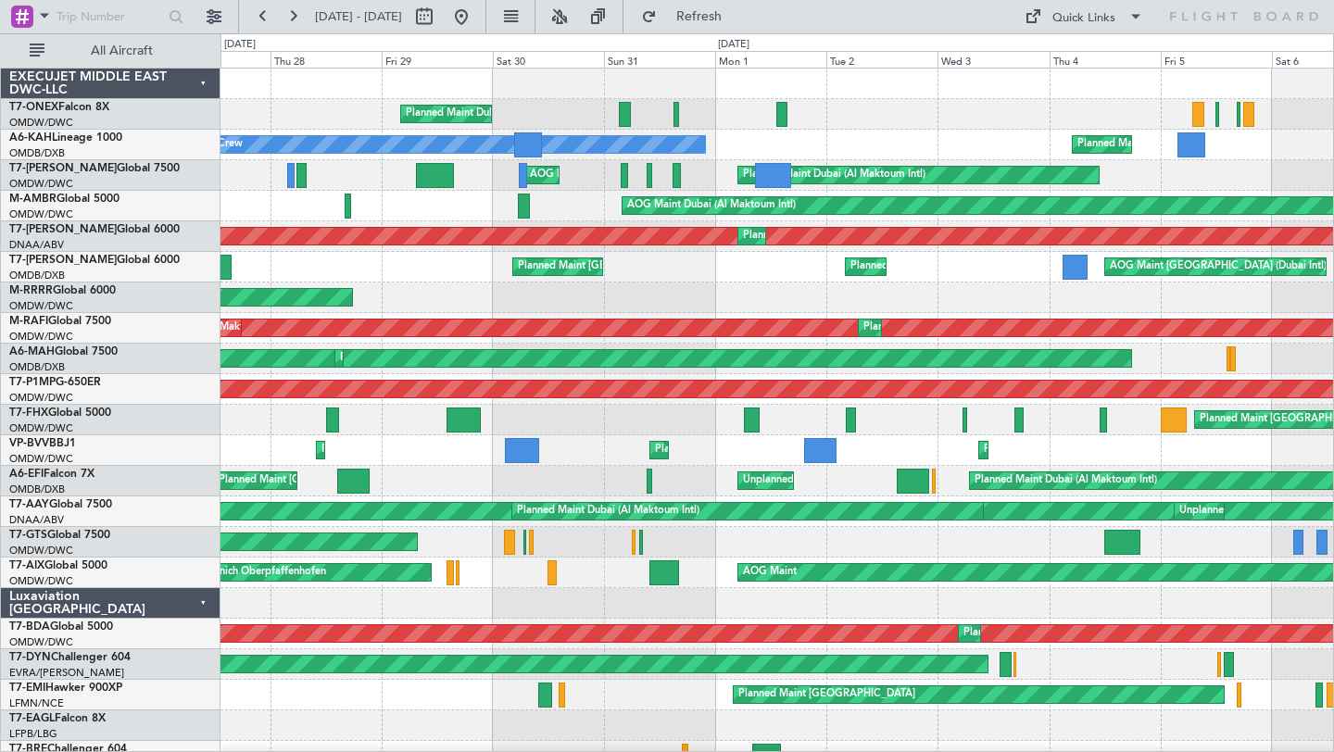
click at [977, 533] on div "Unplanned Maint [GEOGRAPHIC_DATA] (Seletar)" at bounding box center [776, 542] width 1112 height 31
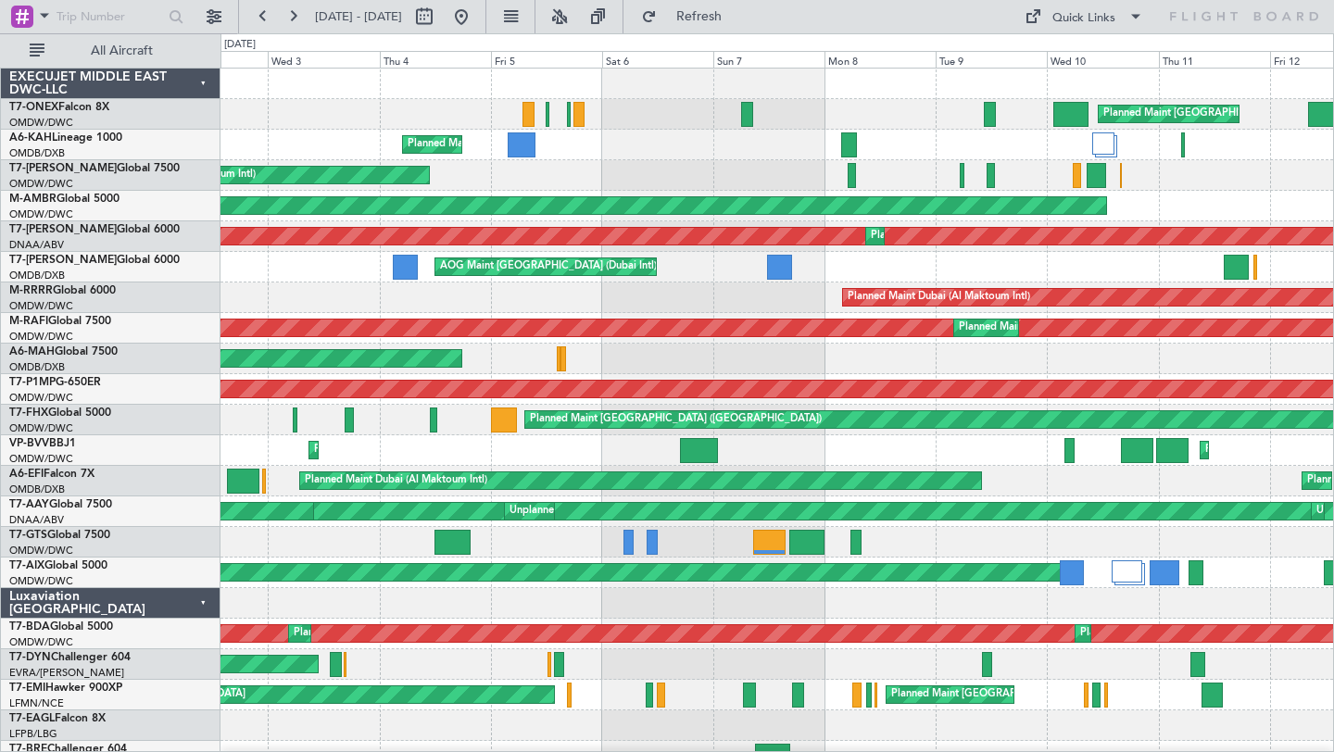
click at [228, 560] on div "Planned Maint [GEOGRAPHIC_DATA] ([GEOGRAPHIC_DATA]) Planned Maint [GEOGRAPHIC_D…" at bounding box center [776, 649] width 1112 height 1161
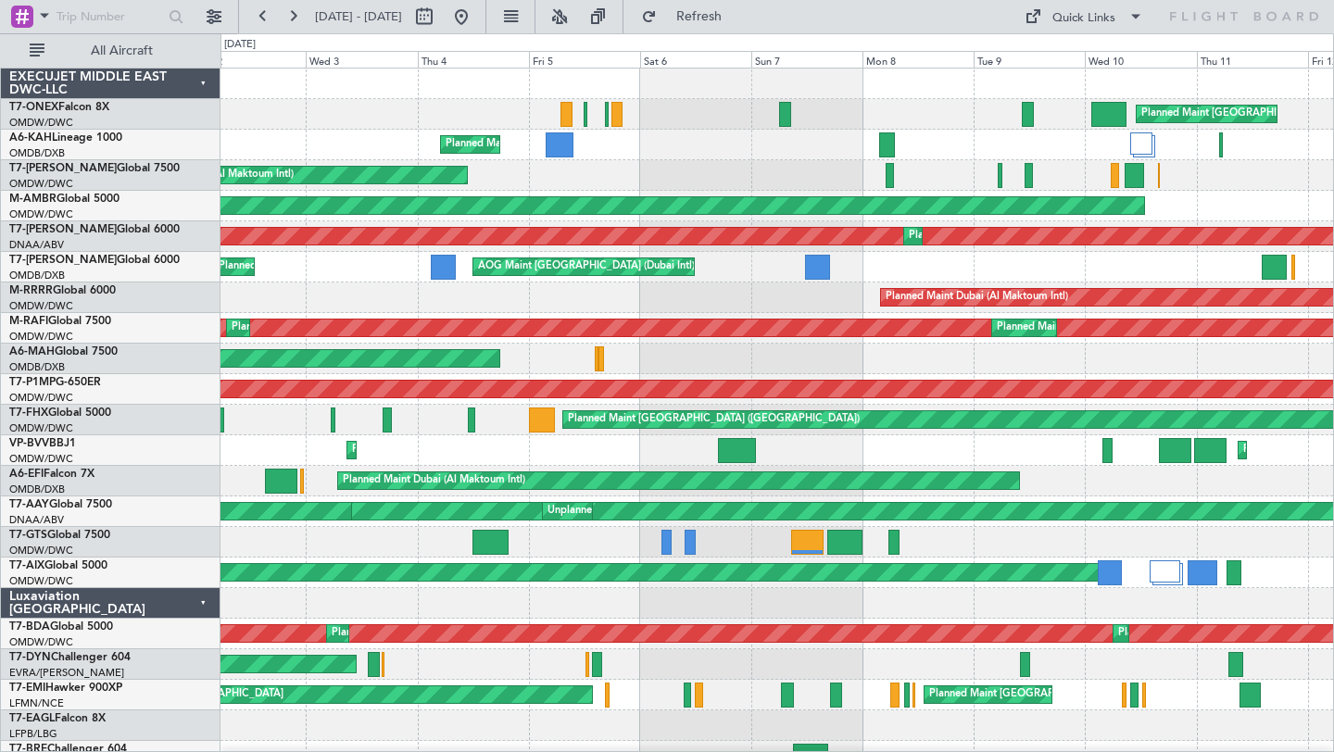
click at [420, 538] on div "AOG Maint [GEOGRAPHIC_DATA] (Seletar)" at bounding box center [776, 542] width 1112 height 31
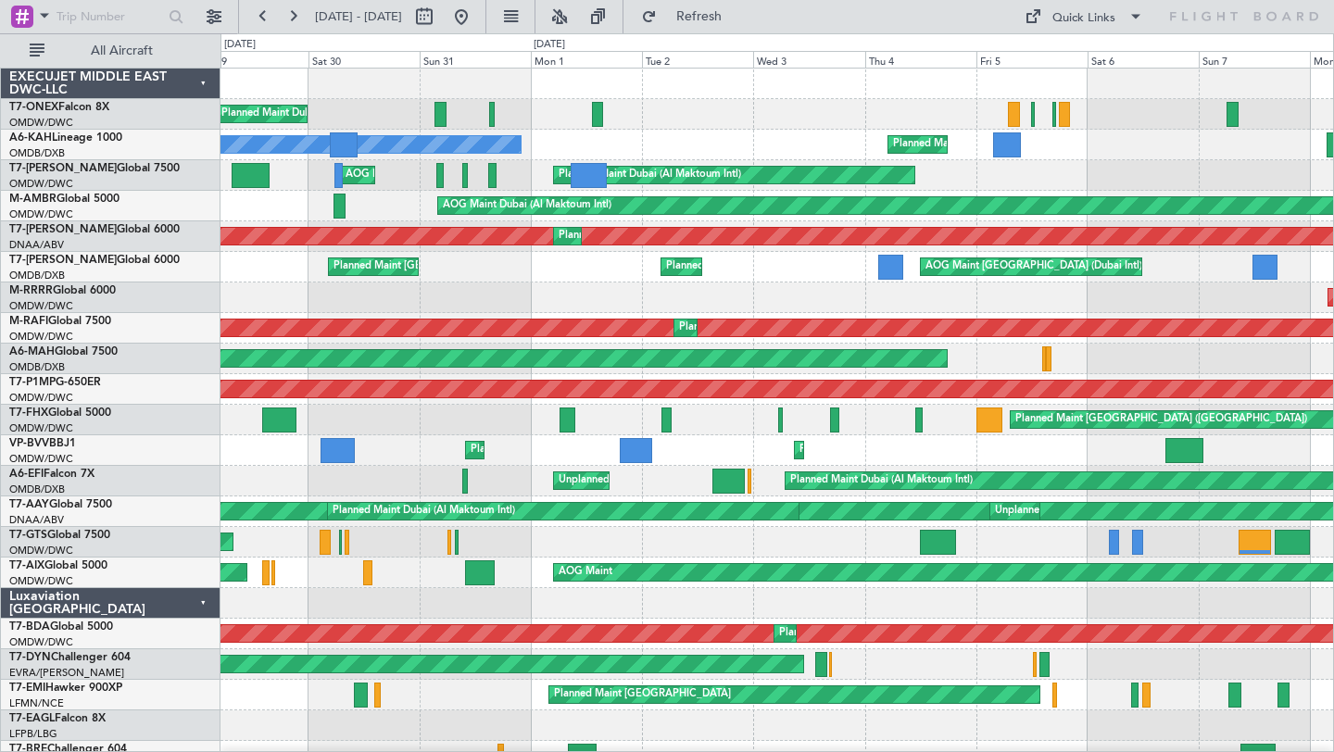
click at [816, 533] on div "Unplanned Maint [GEOGRAPHIC_DATA] (Seletar)" at bounding box center [776, 542] width 1112 height 31
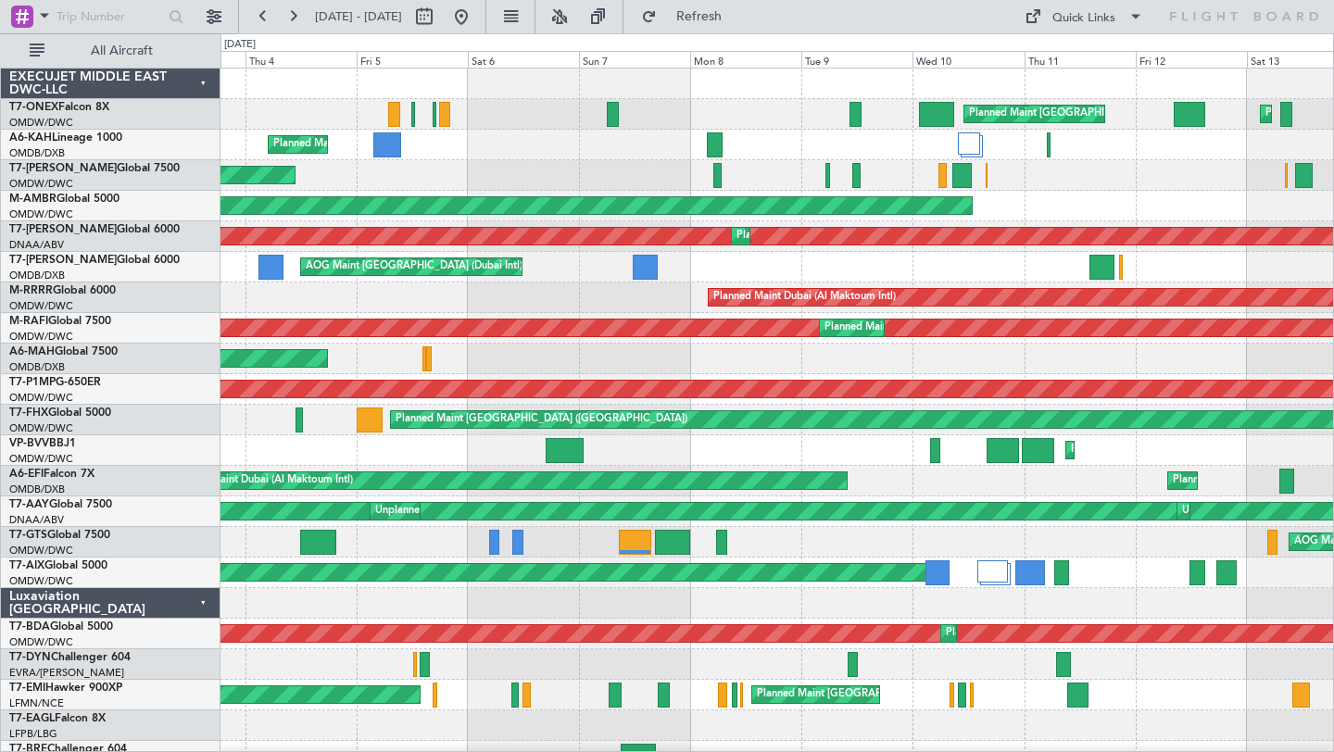
click at [506, 587] on div "Planned Maint [GEOGRAPHIC_DATA] ([GEOGRAPHIC_DATA]) Planned Maint [GEOGRAPHIC_D…" at bounding box center [776, 649] width 1112 height 1161
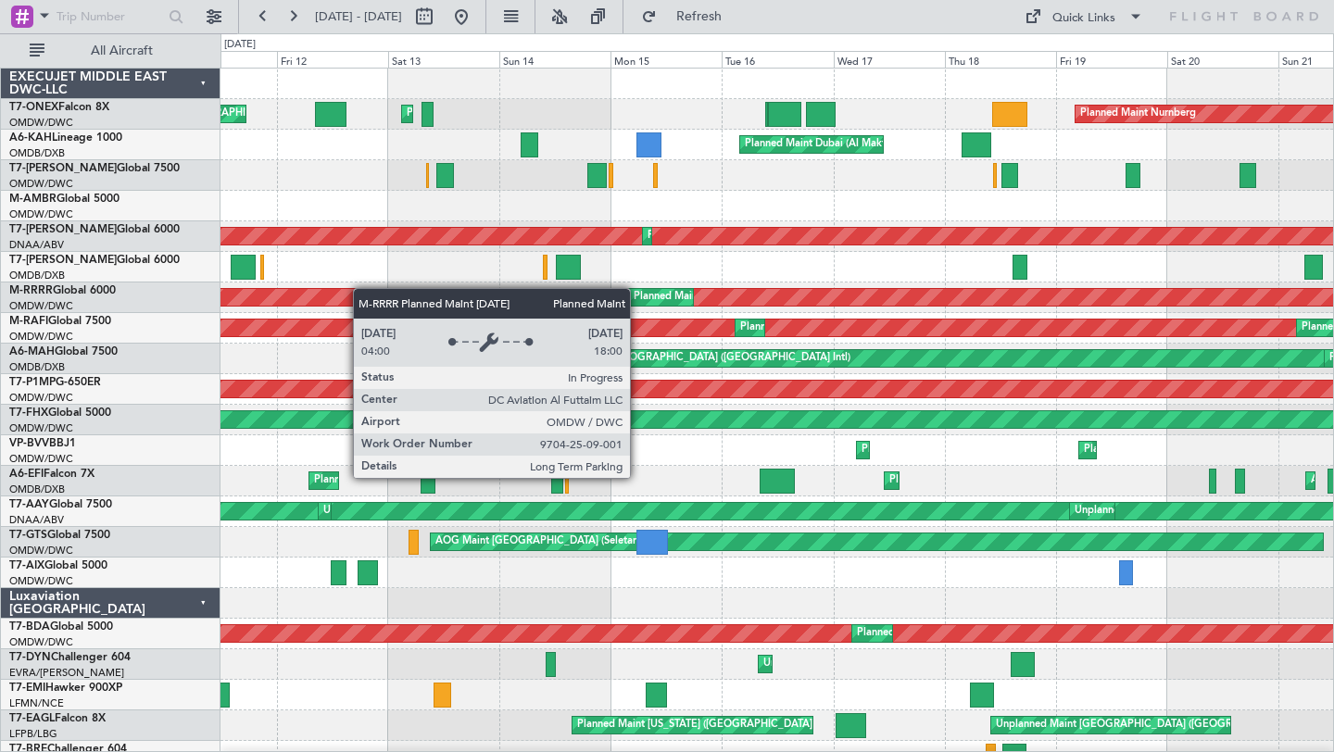
click at [357, 289] on div "Planned Maint [GEOGRAPHIC_DATA] ([GEOGRAPHIC_DATA]) Planned Maint [GEOGRAPHIC_D…" at bounding box center [776, 649] width 1112 height 1161
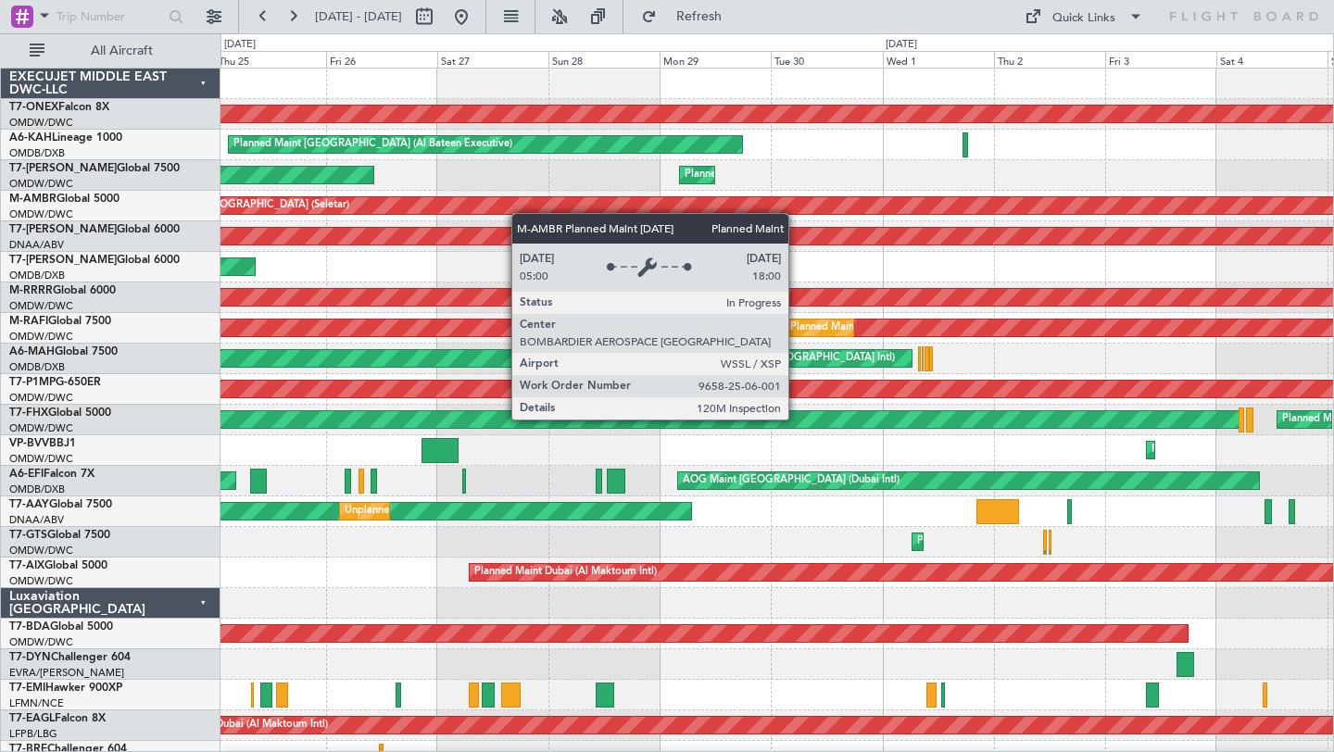
click at [0, 238] on div "Planned Maint Nurnberg Planned Maint [GEOGRAPHIC_DATA] (Al Bateen Executive) Pl…" at bounding box center [667, 392] width 1334 height 719
